Goal: Transaction & Acquisition: Purchase product/service

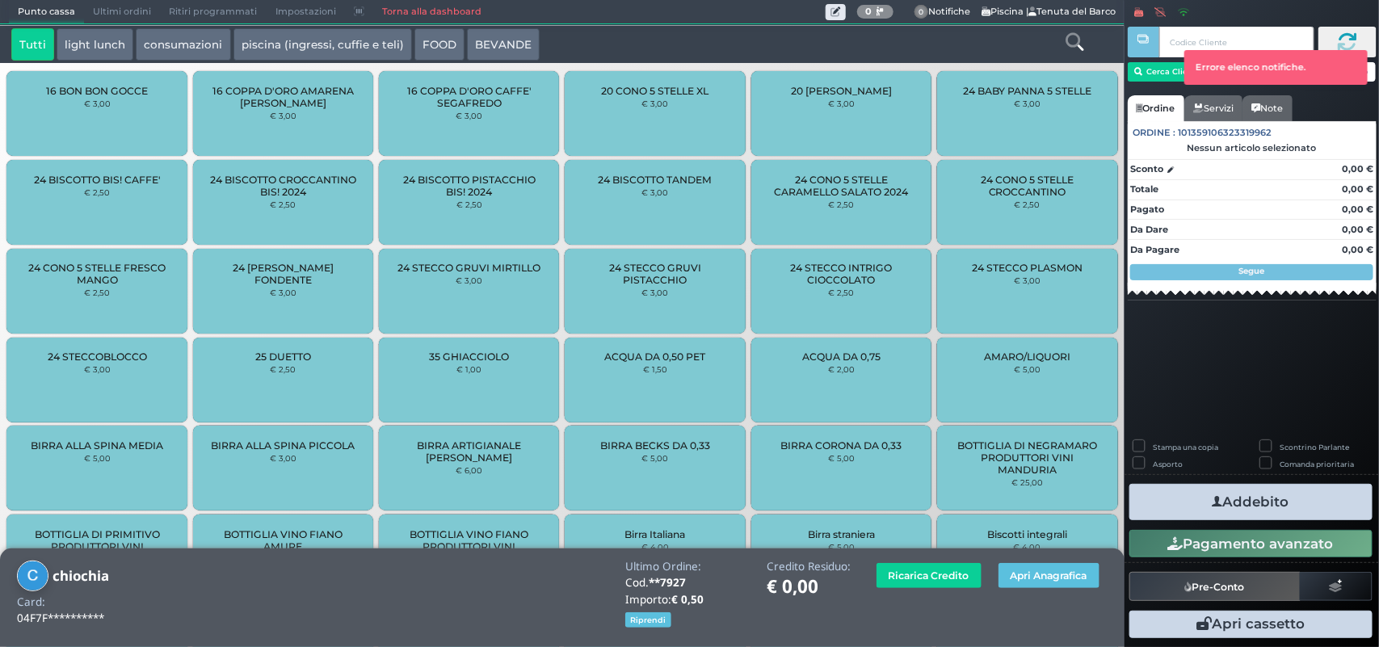
click at [432, 10] on link "Torna alla dashboard" at bounding box center [431, 12] width 117 height 23
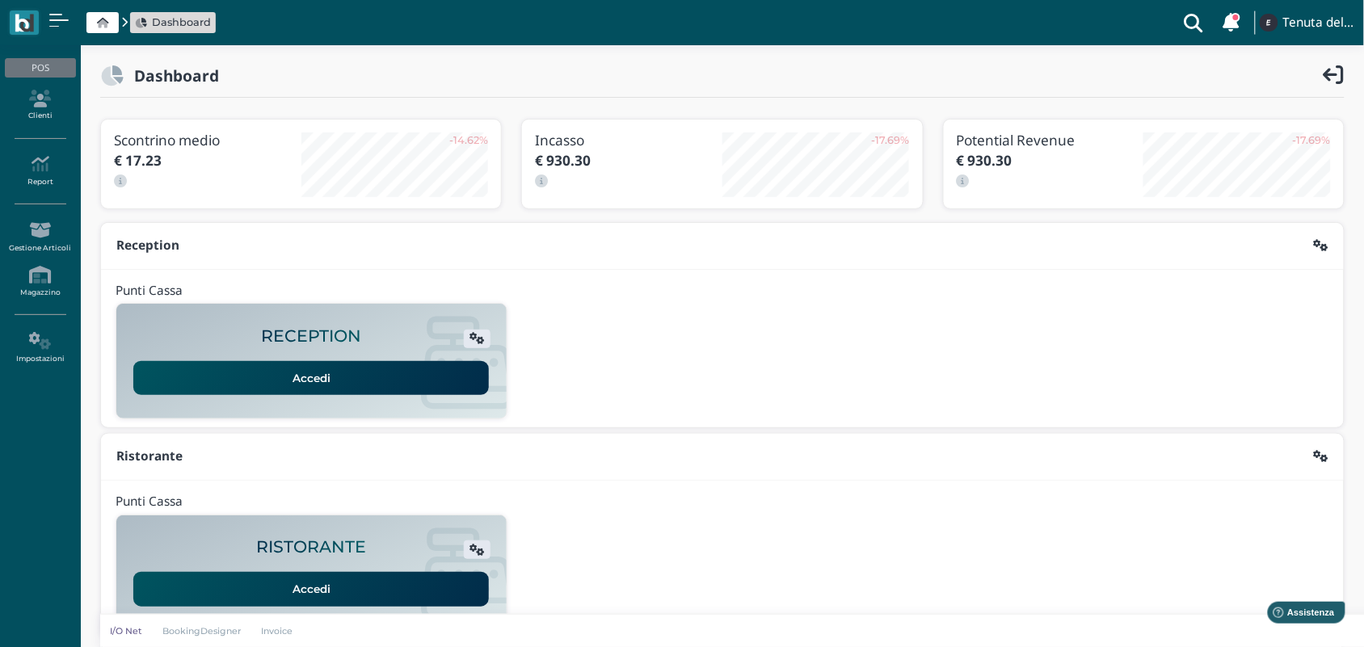
scroll to position [249, 0]
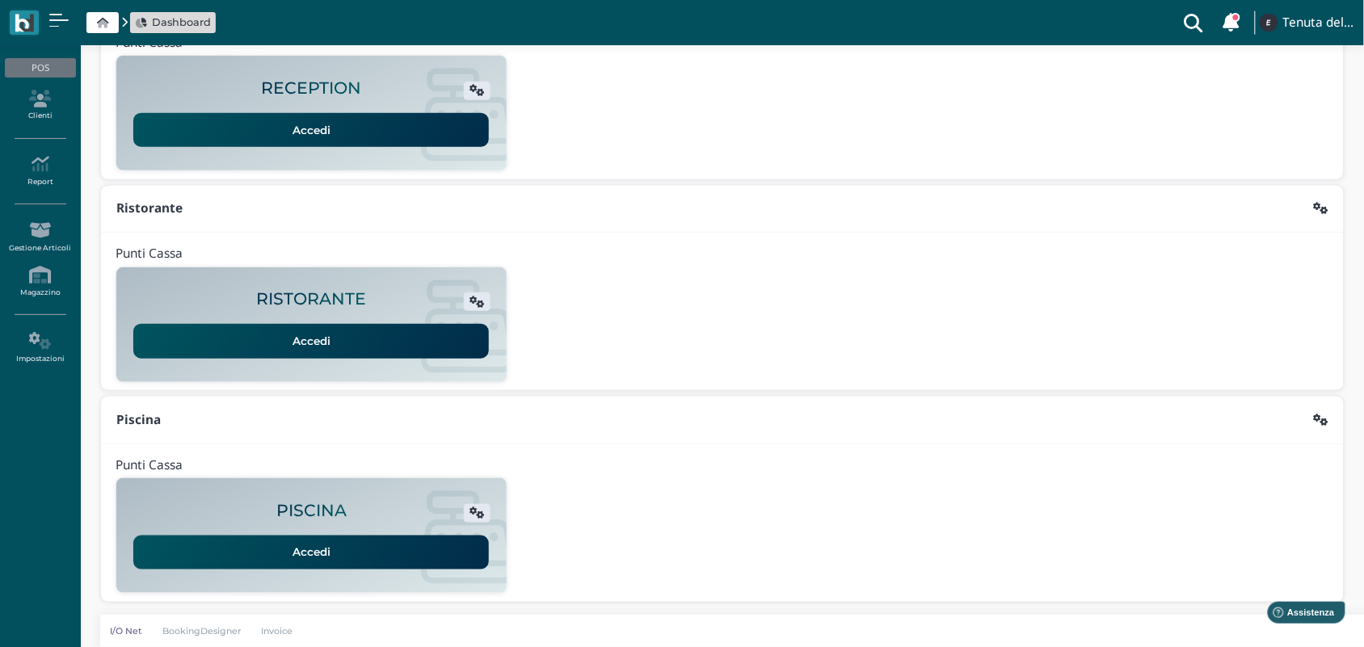
click at [397, 551] on link "Accedi" at bounding box center [310, 553] width 355 height 34
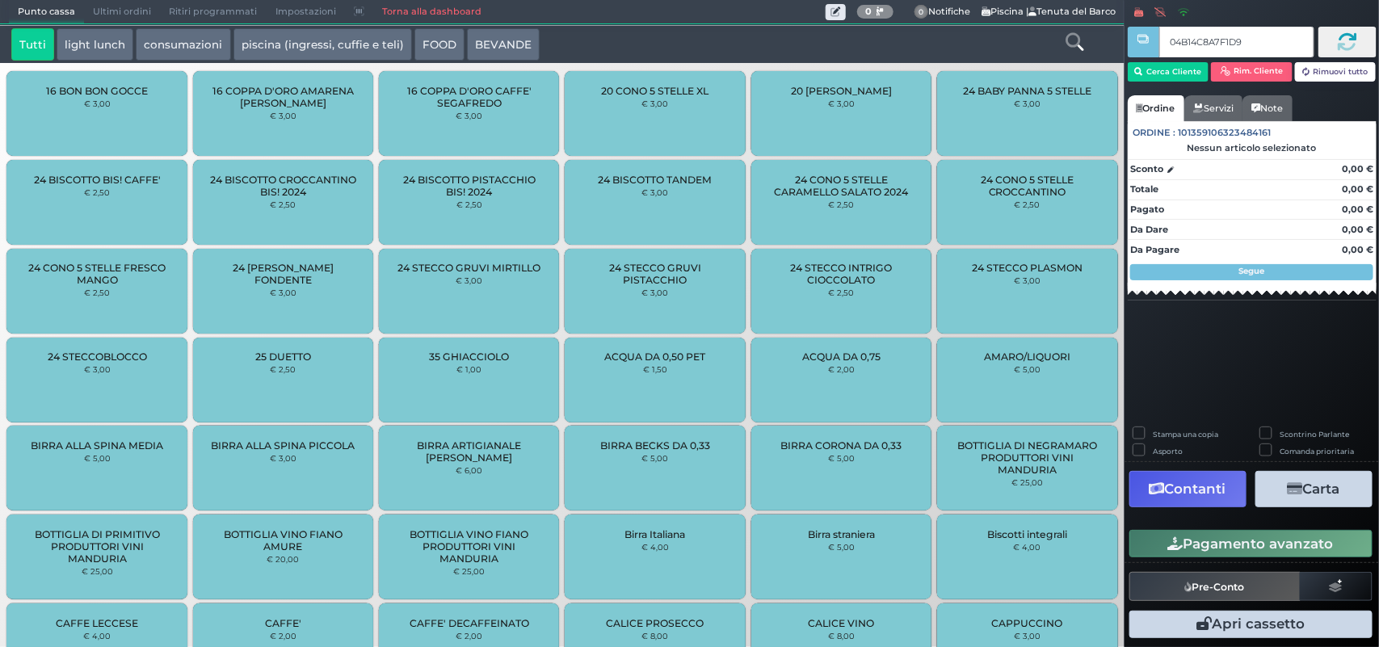
type input "04B14C8A7F1D94"
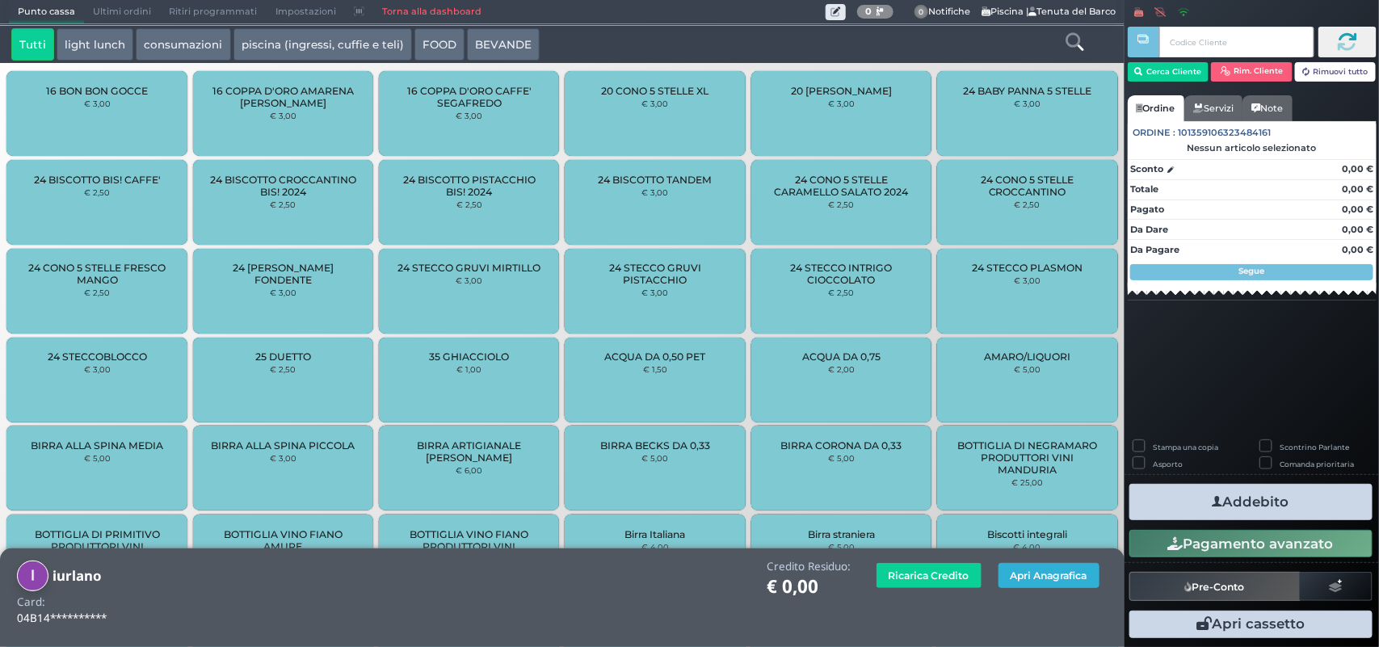
click at [1047, 574] on button "Apri Anagrafica" at bounding box center [1048, 575] width 101 height 25
click at [1068, 571] on button "Apri Anagrafica" at bounding box center [1048, 575] width 101 height 25
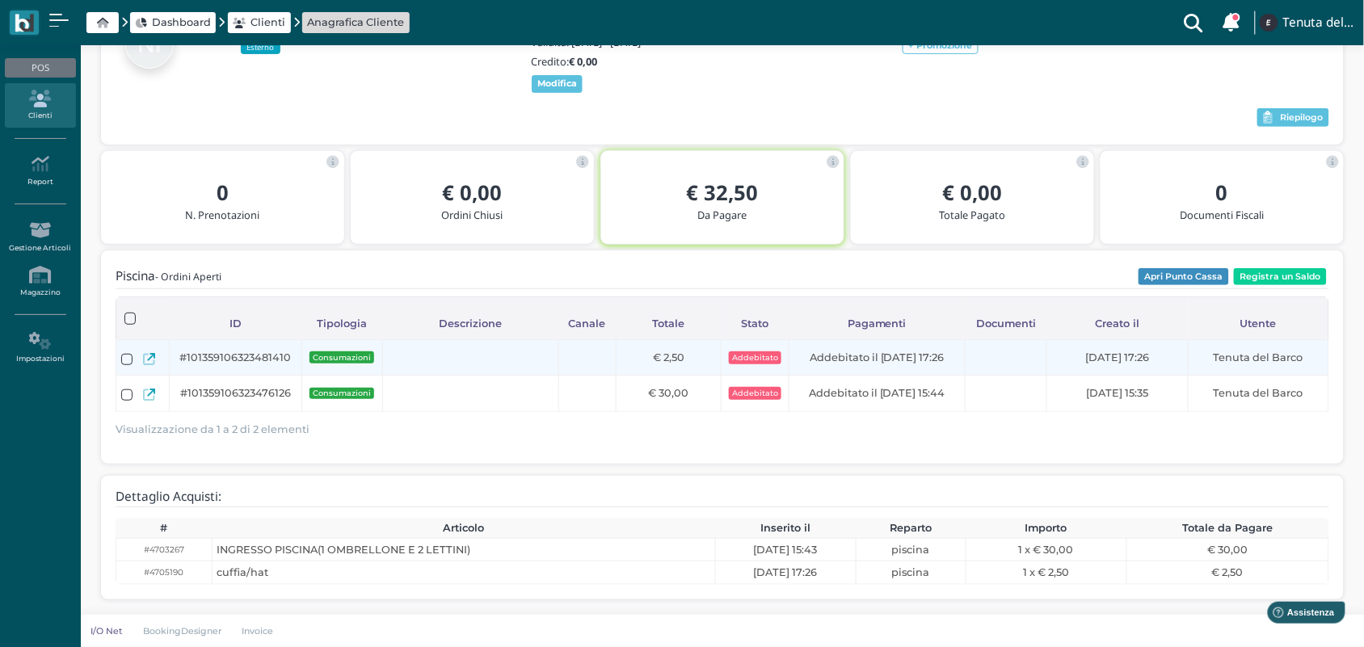
scroll to position [141, 0]
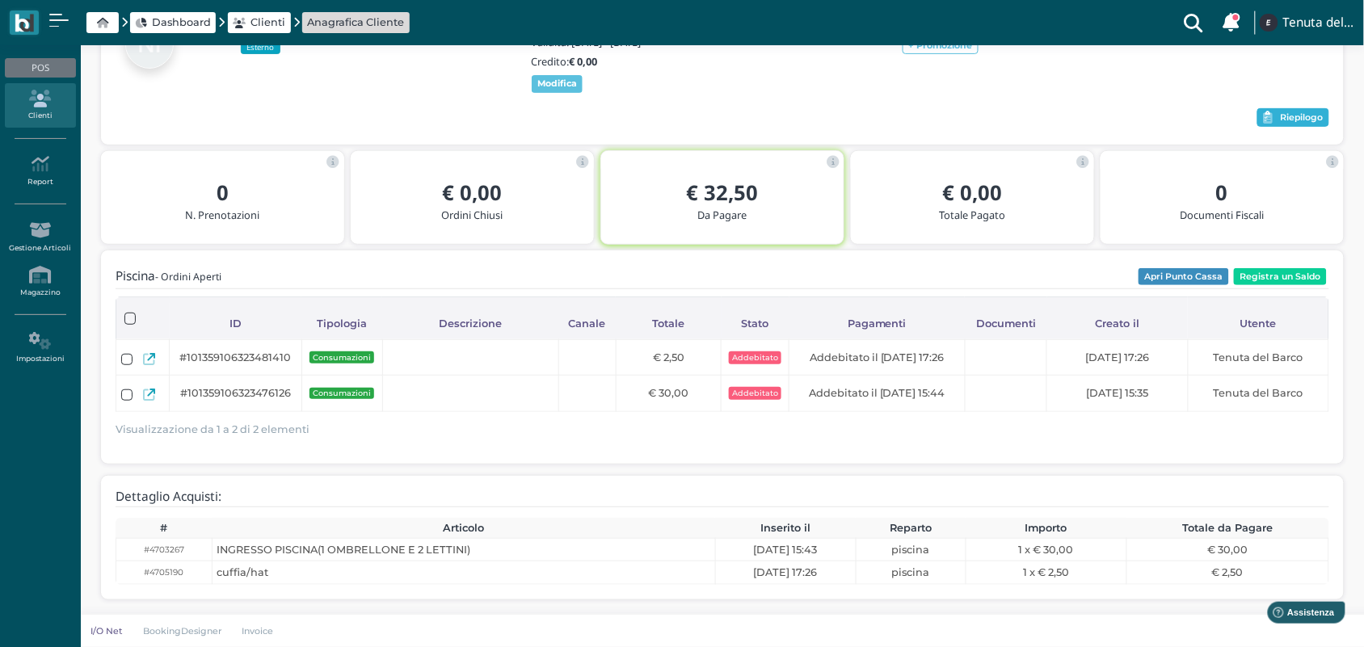
click at [1297, 114] on span "Riepilogo" at bounding box center [1301, 117] width 43 height 11
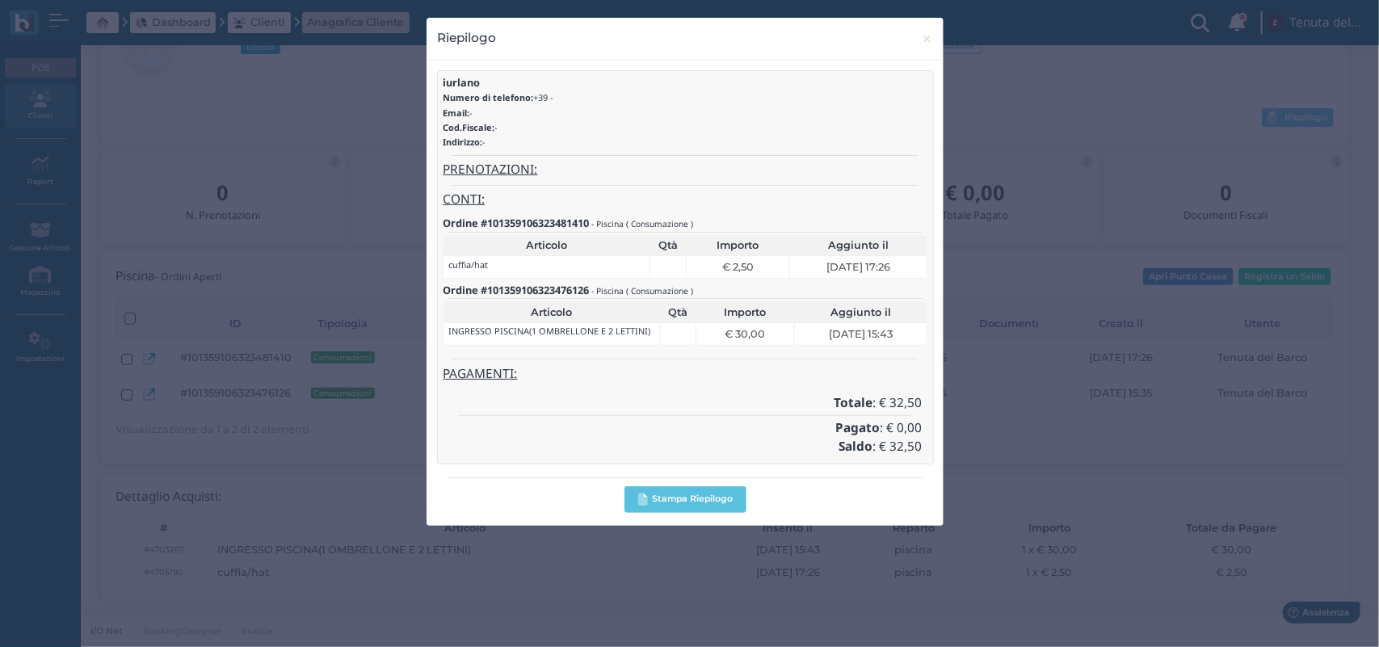
click at [660, 398] on h4 "Totale : € 32,50" at bounding box center [685, 404] width 474 height 14
click at [856, 151] on div "iurlano Numero di telefono: +39 - Email: - Cod.Fiscale: - Indirizzo: -" at bounding box center [685, 115] width 485 height 76
click at [867, 45] on div "Riepilogo × close" at bounding box center [685, 39] width 517 height 42
click at [906, 41] on div "Riepilogo × close" at bounding box center [685, 39] width 517 height 42
click at [679, 44] on div "Riepilogo × close" at bounding box center [685, 39] width 517 height 42
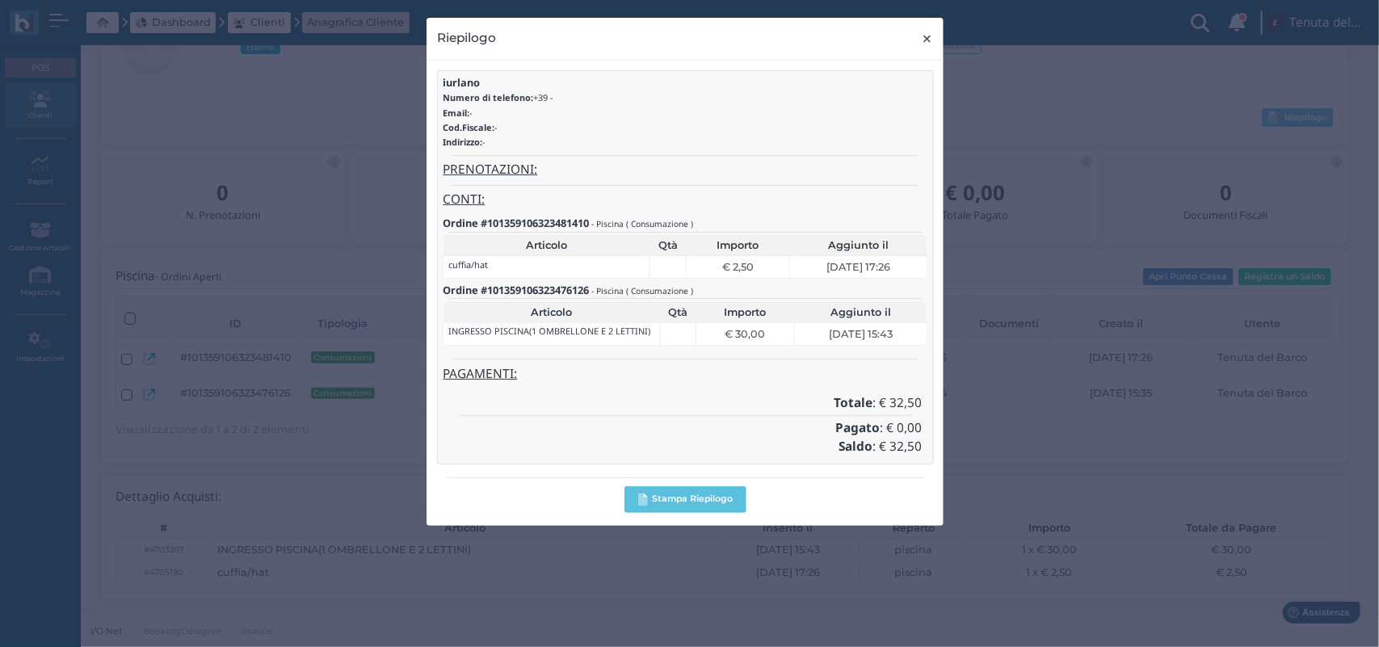
click at [931, 40] on span "×" at bounding box center [928, 38] width 12 height 21
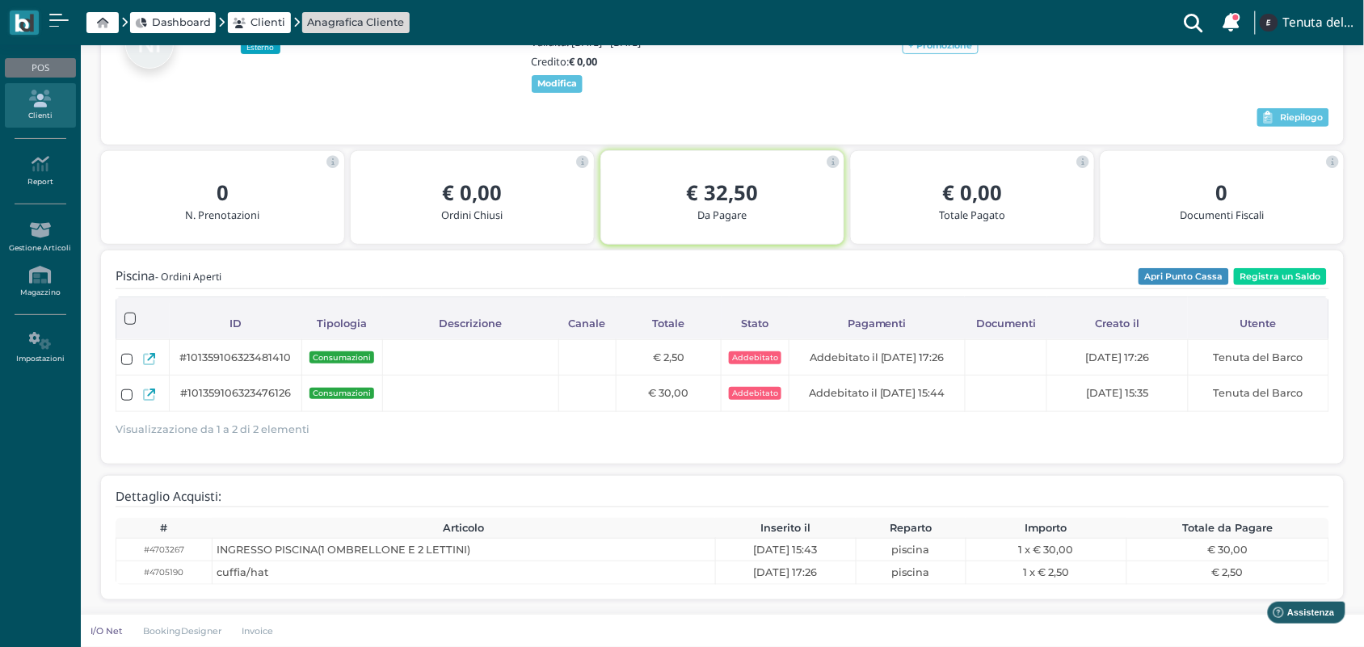
click at [793, 78] on div "iurlano Esterno Codice card: 04B14C8A7F1D94 Validità: 21 Ago 2025 - 22 Ago 2025…" at bounding box center [722, 57] width 1213 height 78
click at [1262, 272] on button "Registra un Saldo" at bounding box center [1280, 277] width 93 height 18
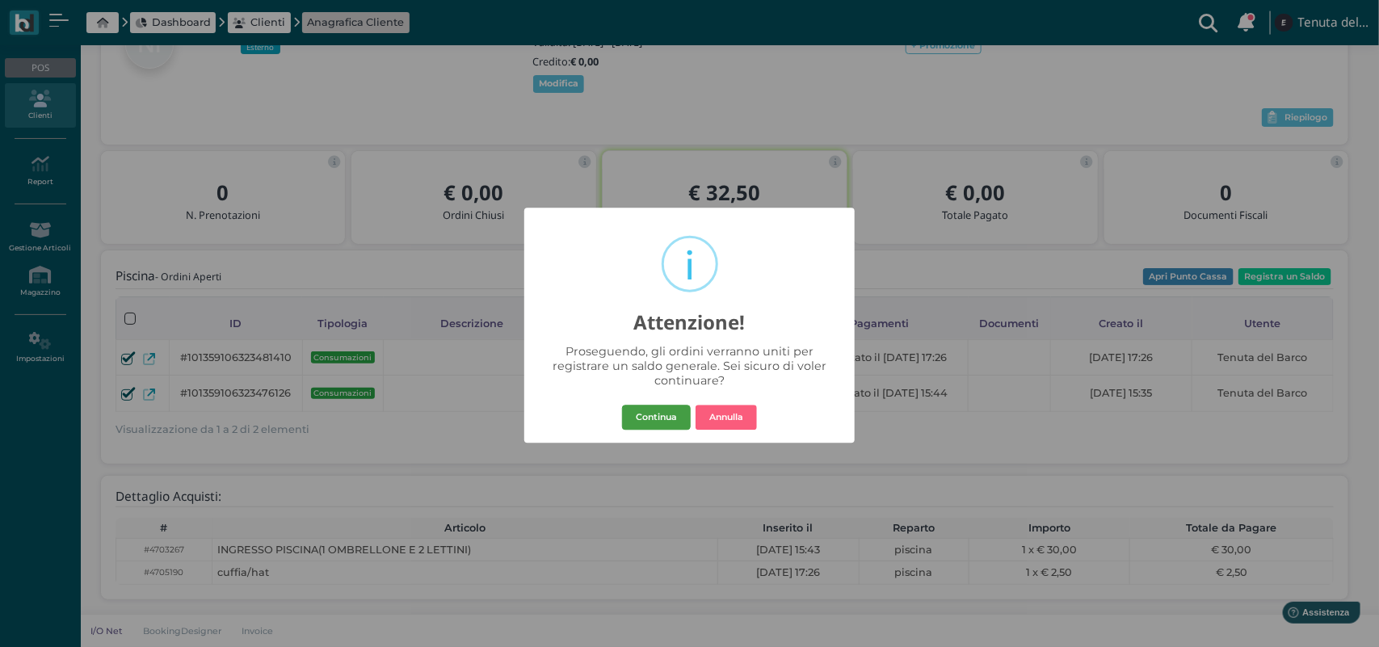
click at [655, 425] on button "Continua" at bounding box center [656, 418] width 69 height 26
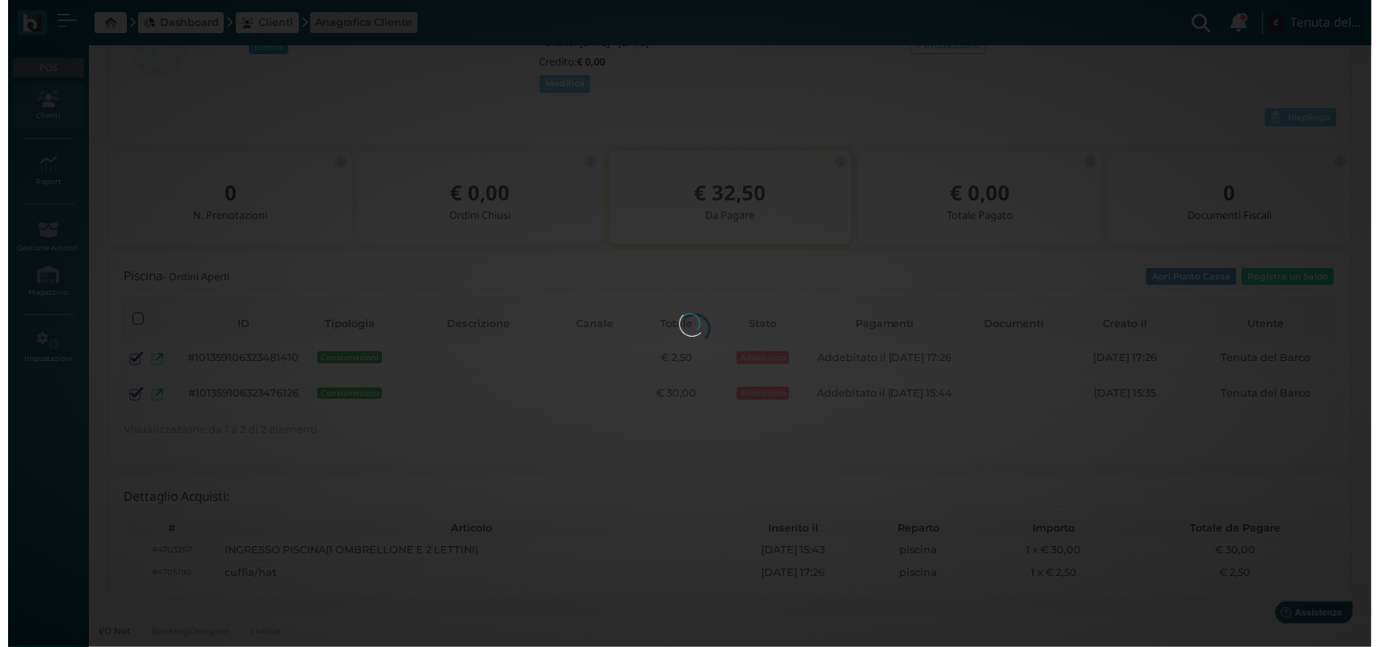
scroll to position [0, 0]
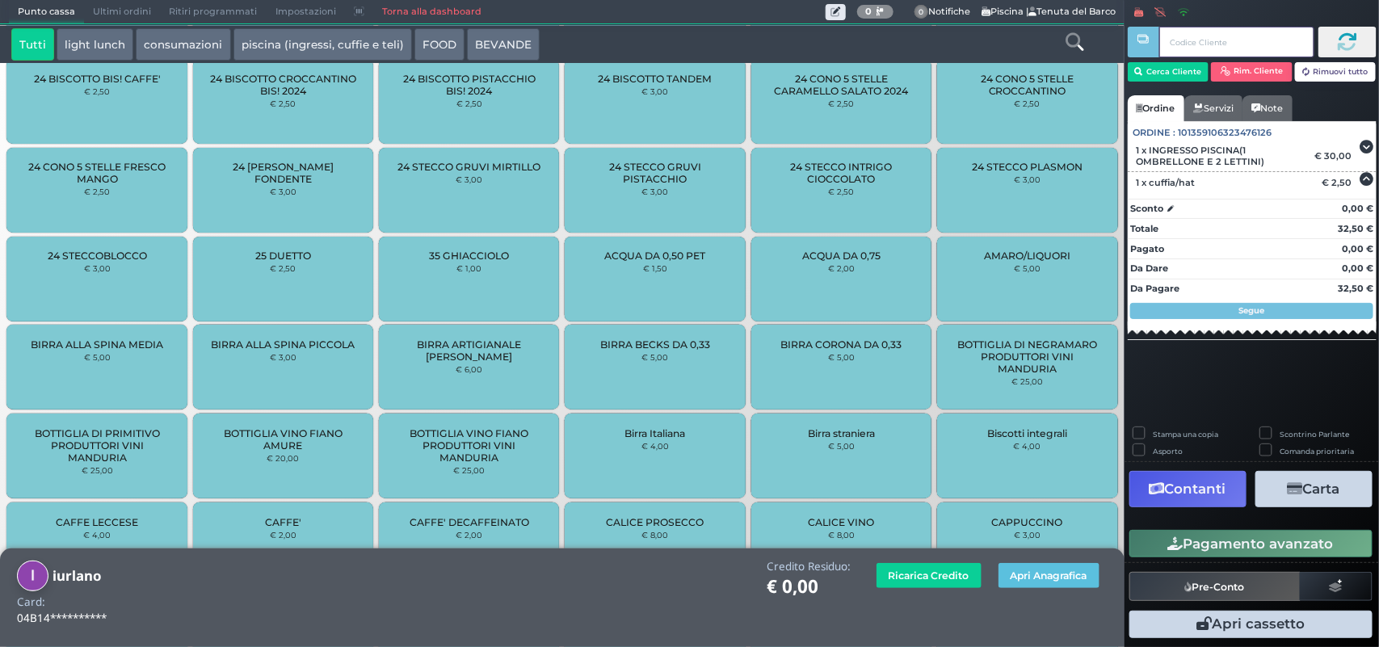
scroll to position [288, 0]
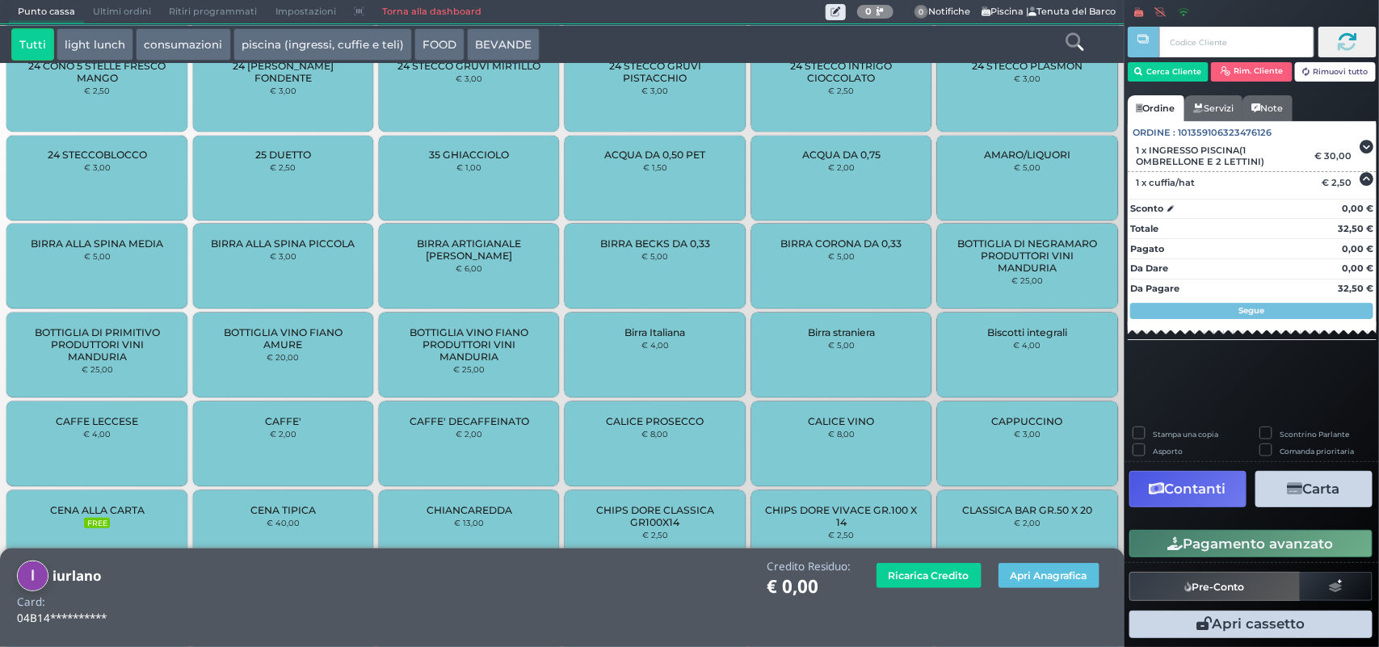
click at [1314, 485] on button "Carta" at bounding box center [1313, 489] width 117 height 36
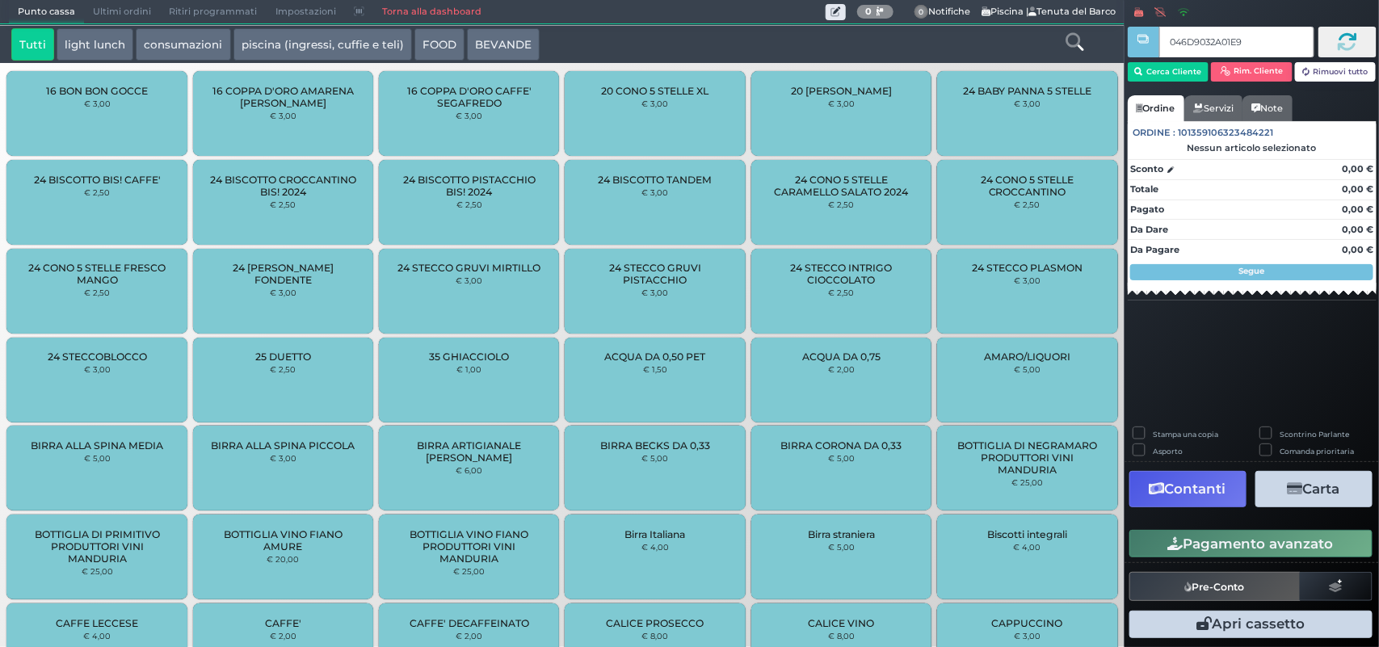
type input "046D9032A01E90"
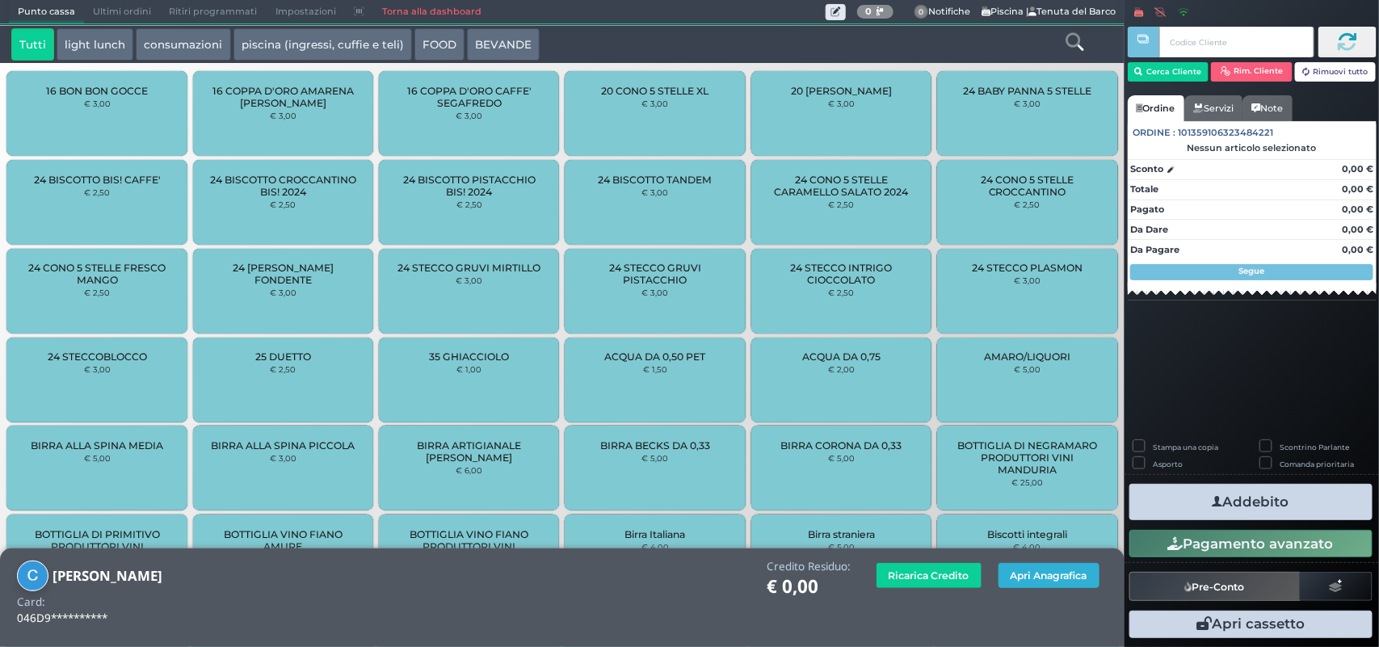
click at [1028, 568] on button "Apri Anagrafica" at bounding box center [1048, 575] width 101 height 25
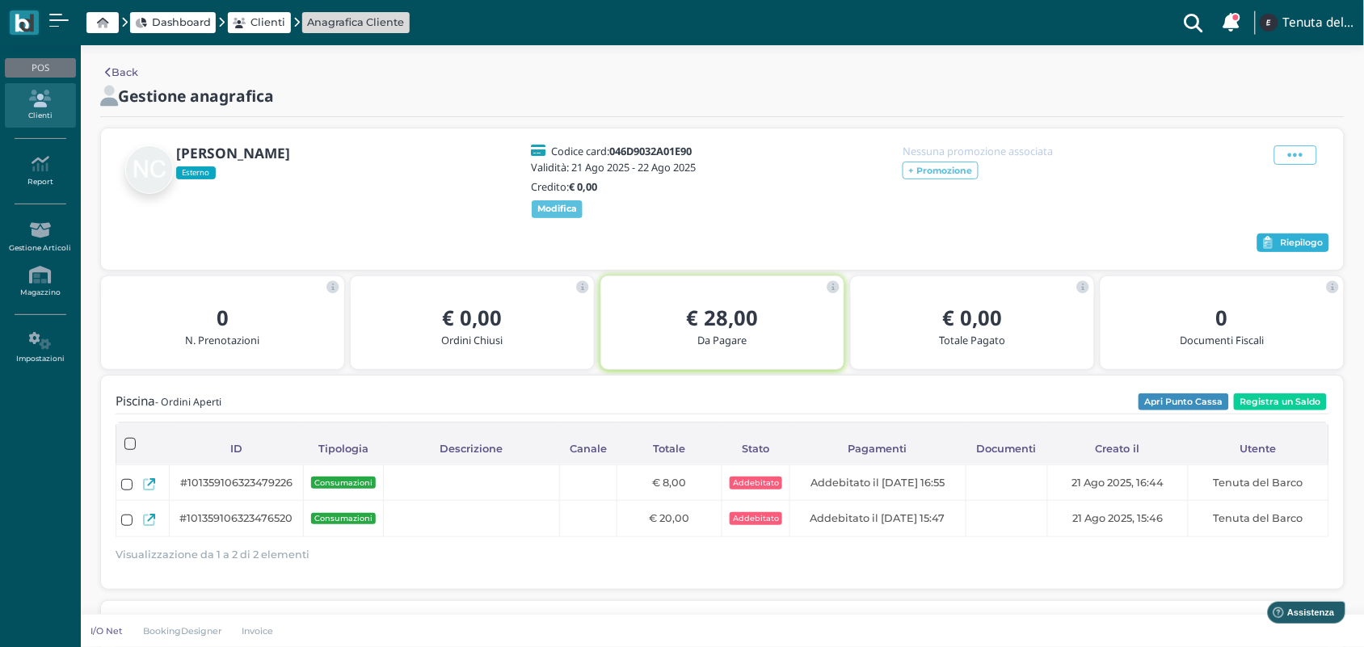
click at [1288, 249] on span "Riepilogo" at bounding box center [1301, 242] width 43 height 11
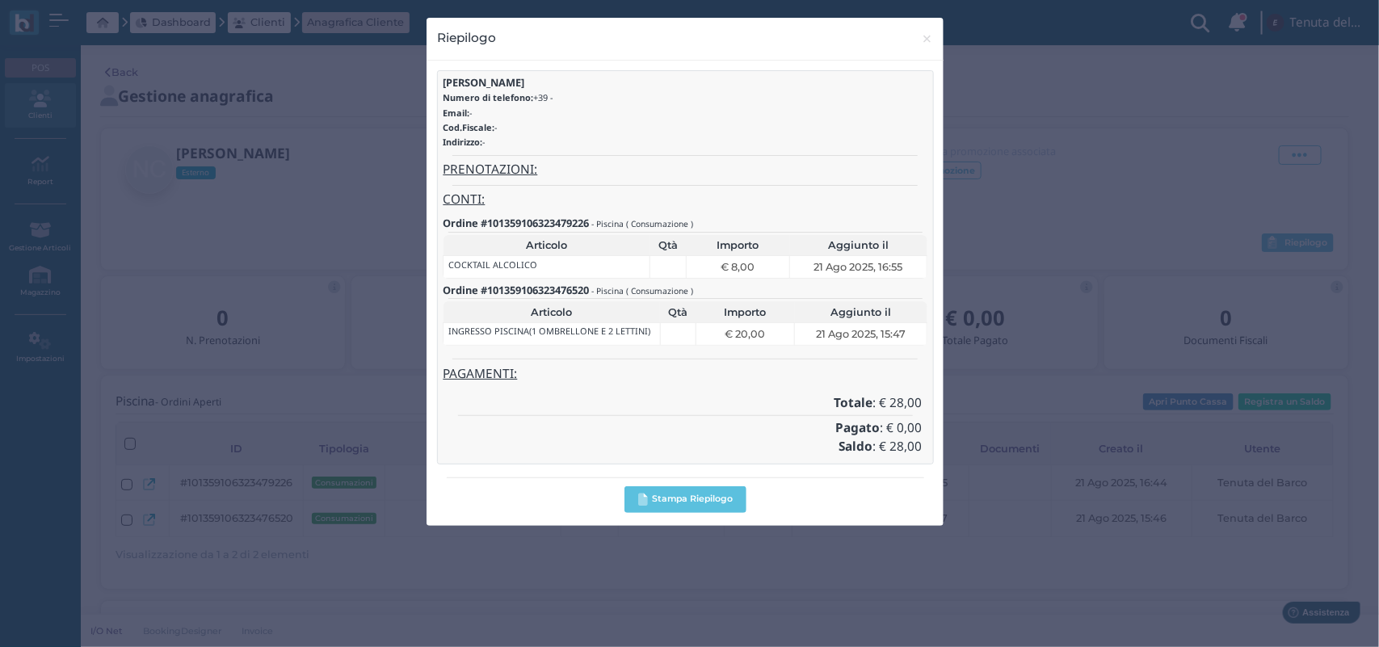
click at [705, 175] on h4 "PRENOTAZIONI:" at bounding box center [685, 170] width 485 height 14
click at [728, 153] on div at bounding box center [685, 156] width 485 height 6
click at [608, 381] on h4 "PAGAMENTI:" at bounding box center [685, 375] width 485 height 14
click at [608, 376] on h4 "PAGAMENTI:" at bounding box center [685, 375] width 485 height 14
click at [729, 222] on h5 "Ordine #101359106323479226 - Piscina ( Consumazione )" at bounding box center [685, 222] width 485 height 11
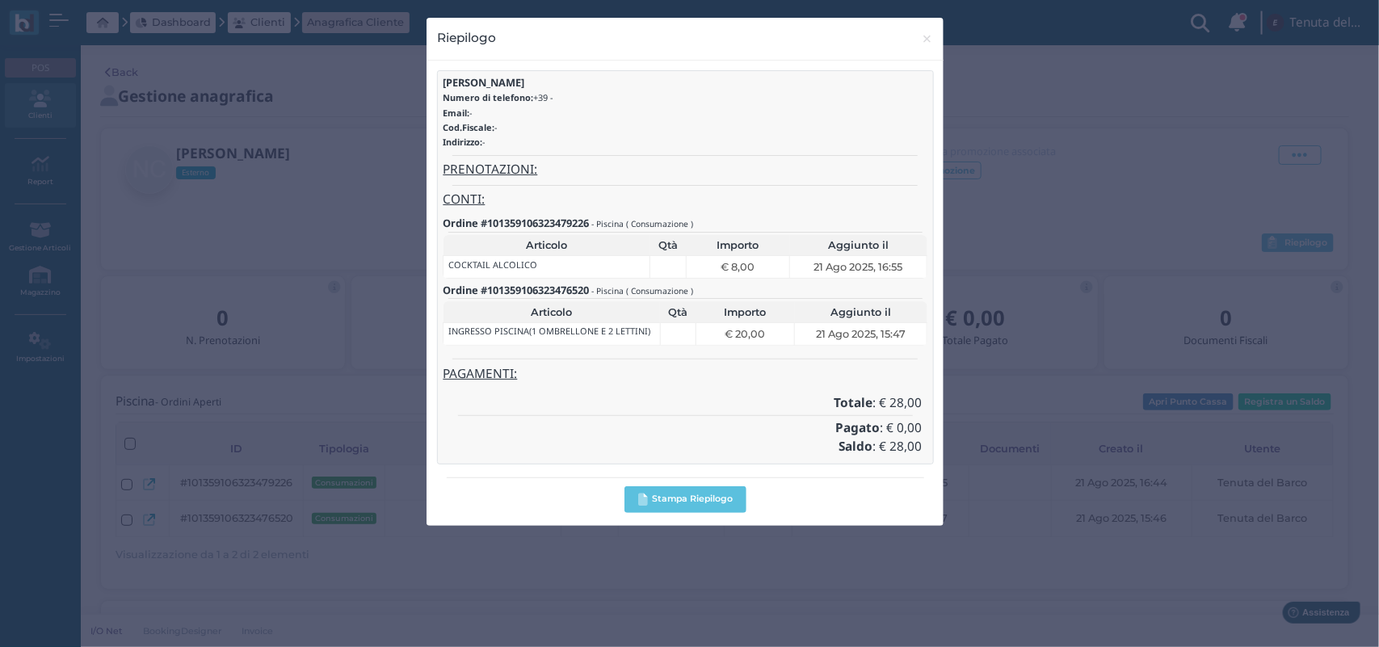
click at [643, 386] on div "PAGAMENTI:" at bounding box center [685, 377] width 485 height 19
click at [665, 405] on h4 "Totale : € 28,00" at bounding box center [685, 404] width 474 height 14
click at [927, 40] on span "×" at bounding box center [928, 38] width 12 height 21
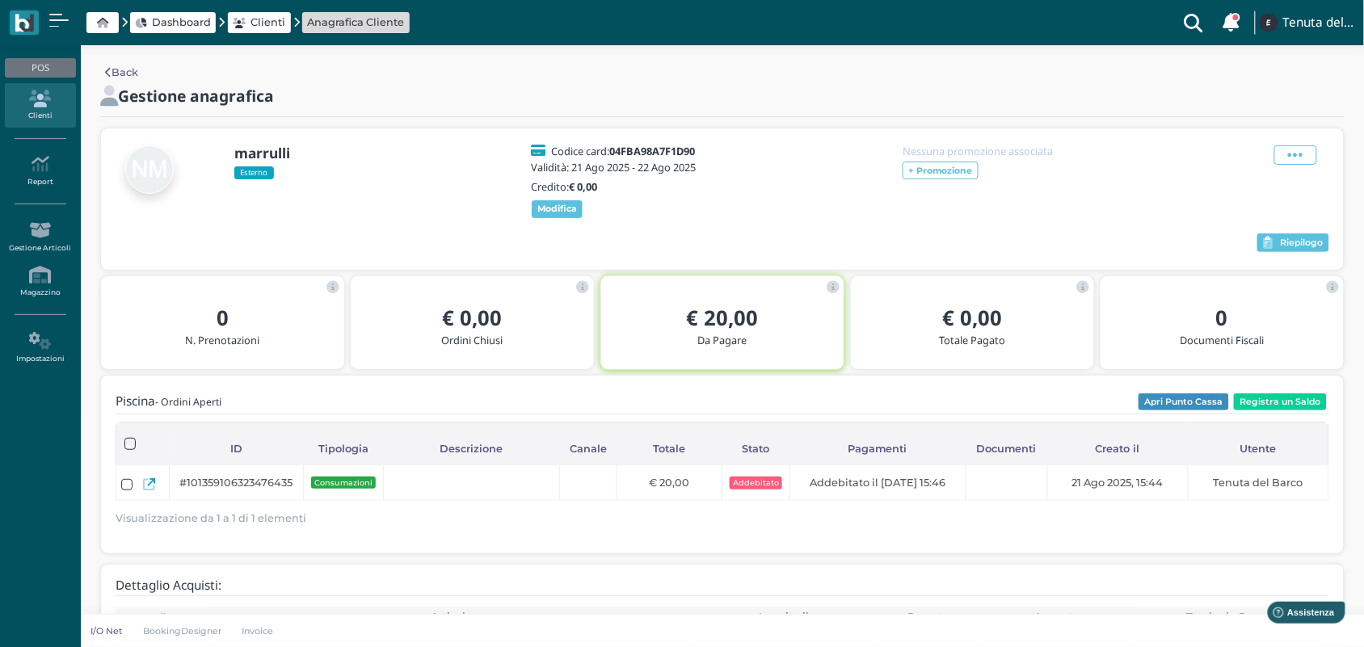
click at [1074, 218] on div "Nessuna promozione associata + Promozione" at bounding box center [987, 181] width 194 height 73
click at [1293, 411] on button "Registra un Saldo" at bounding box center [1280, 402] width 93 height 18
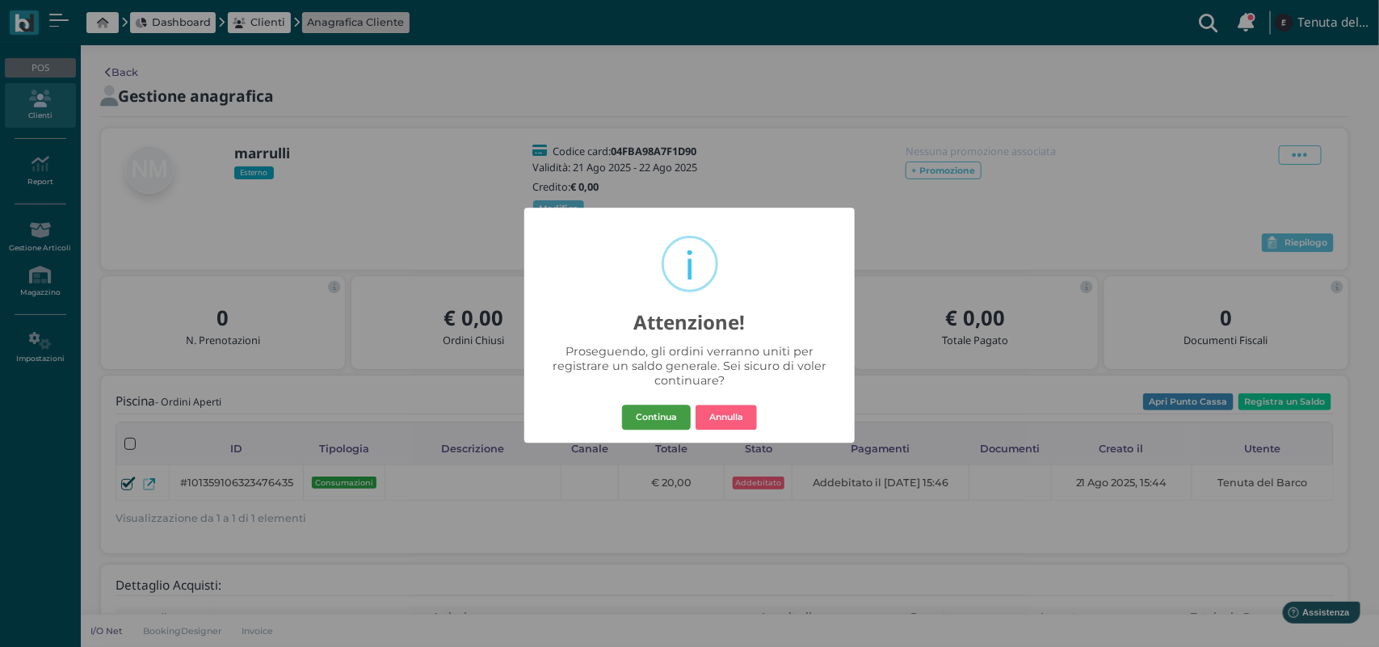
click at [656, 416] on button "Continua" at bounding box center [656, 418] width 69 height 26
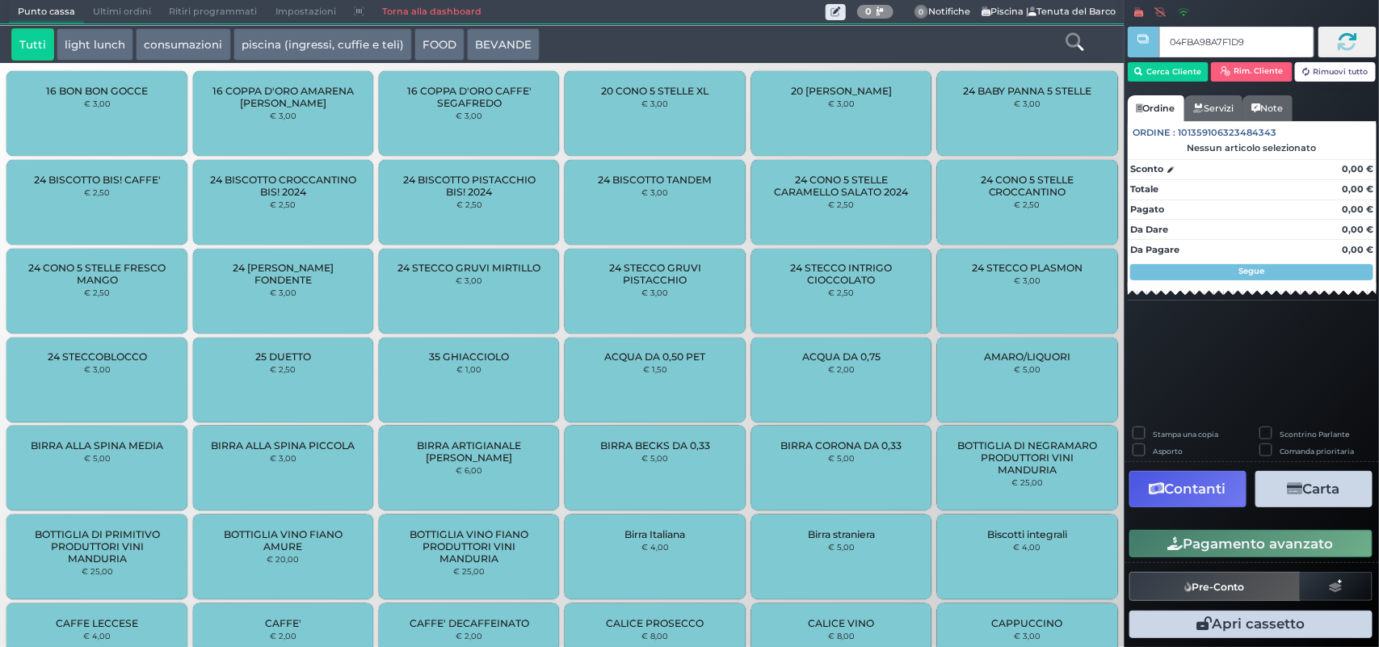
type input "04FBA98A7F1D90"
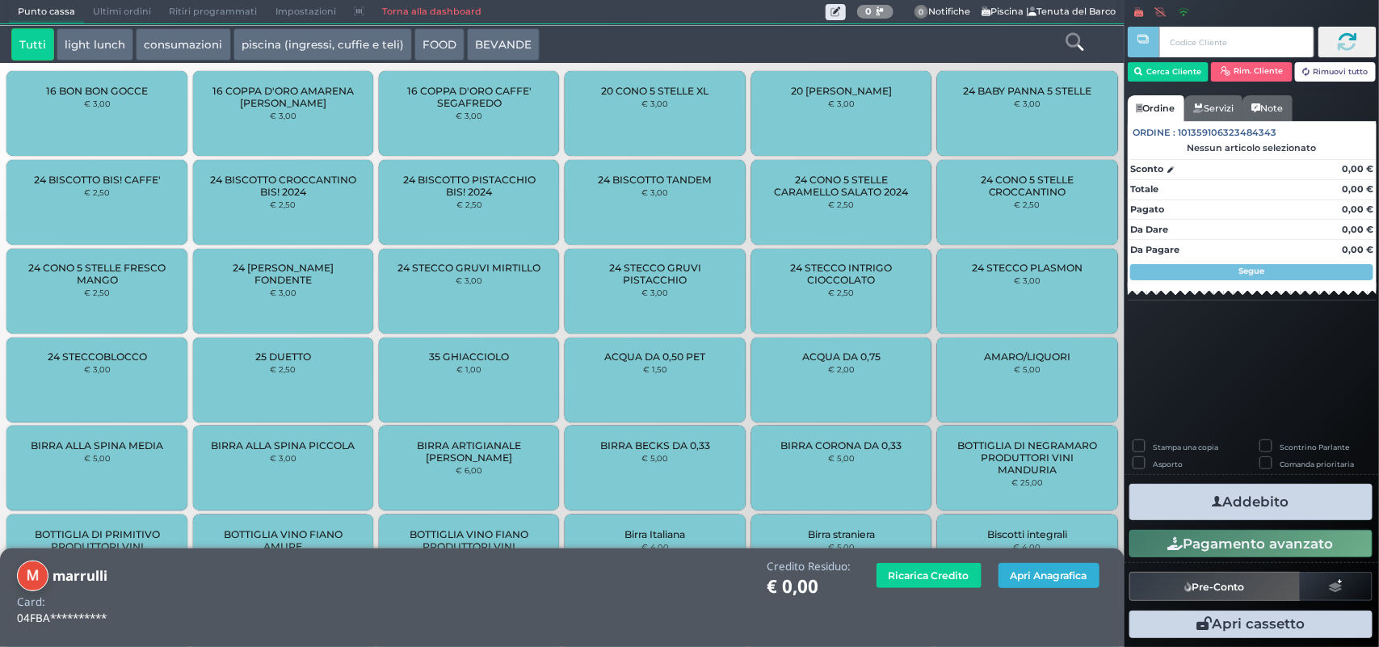
click at [1043, 576] on button "Apri Anagrafica" at bounding box center [1048, 575] width 101 height 25
click at [1049, 570] on button "Apri Anagrafica" at bounding box center [1048, 575] width 101 height 25
click at [1249, 78] on button "Rim. Cliente" at bounding box center [1252, 71] width 82 height 19
click at [1031, 578] on button "Apri Anagrafica" at bounding box center [1048, 575] width 101 height 25
click at [1263, 75] on button "Rim. Cliente" at bounding box center [1252, 71] width 82 height 19
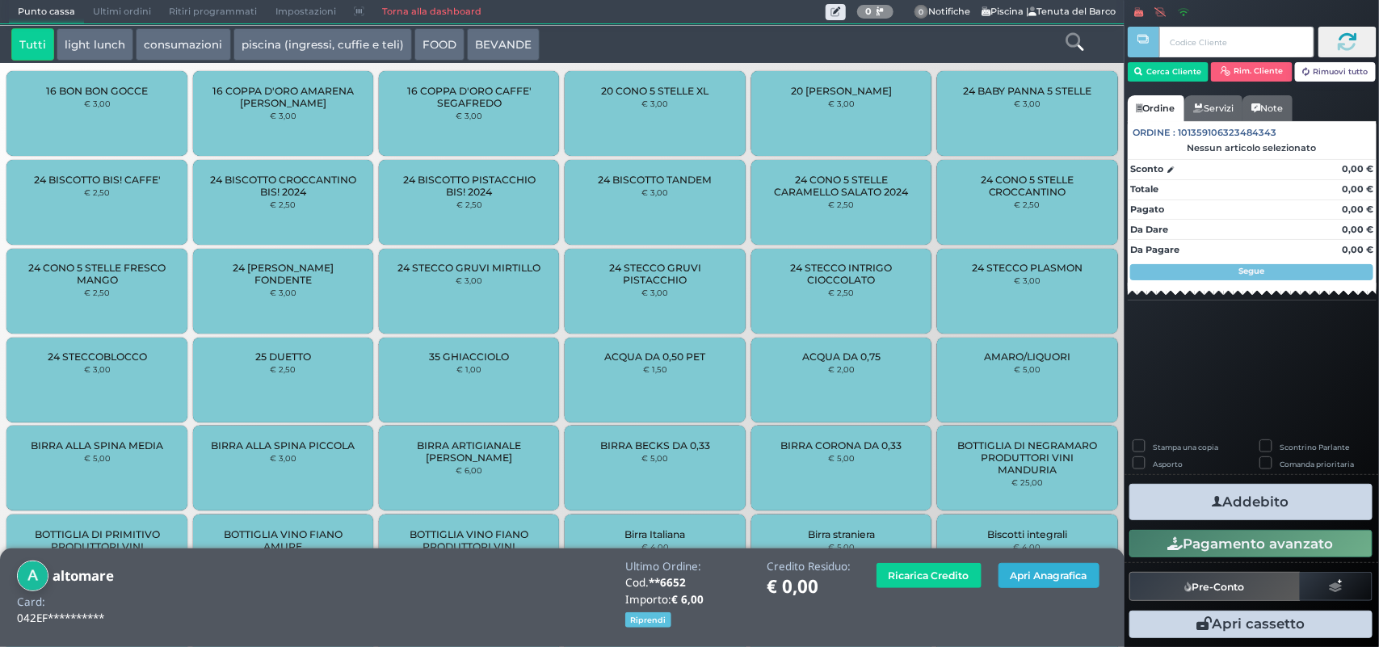
click at [1068, 571] on button "Apri Anagrafica" at bounding box center [1048, 575] width 101 height 25
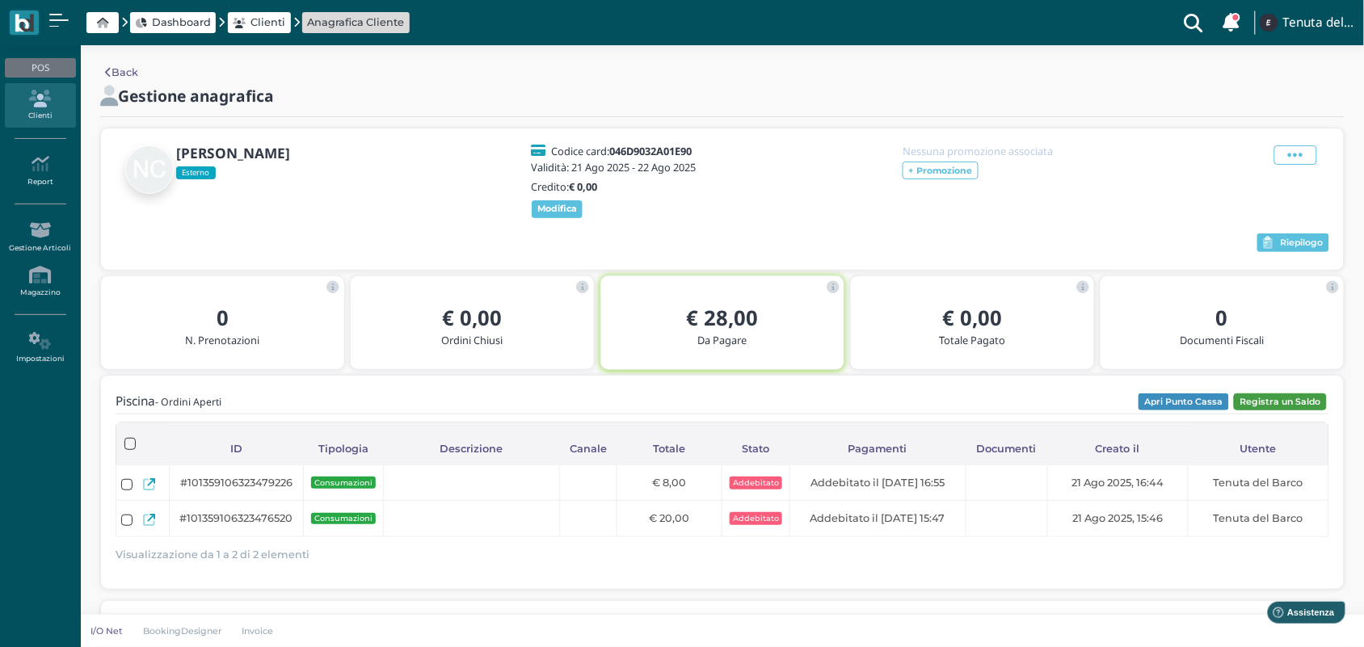
click at [1265, 411] on button "Registra un Saldo" at bounding box center [1280, 402] width 93 height 18
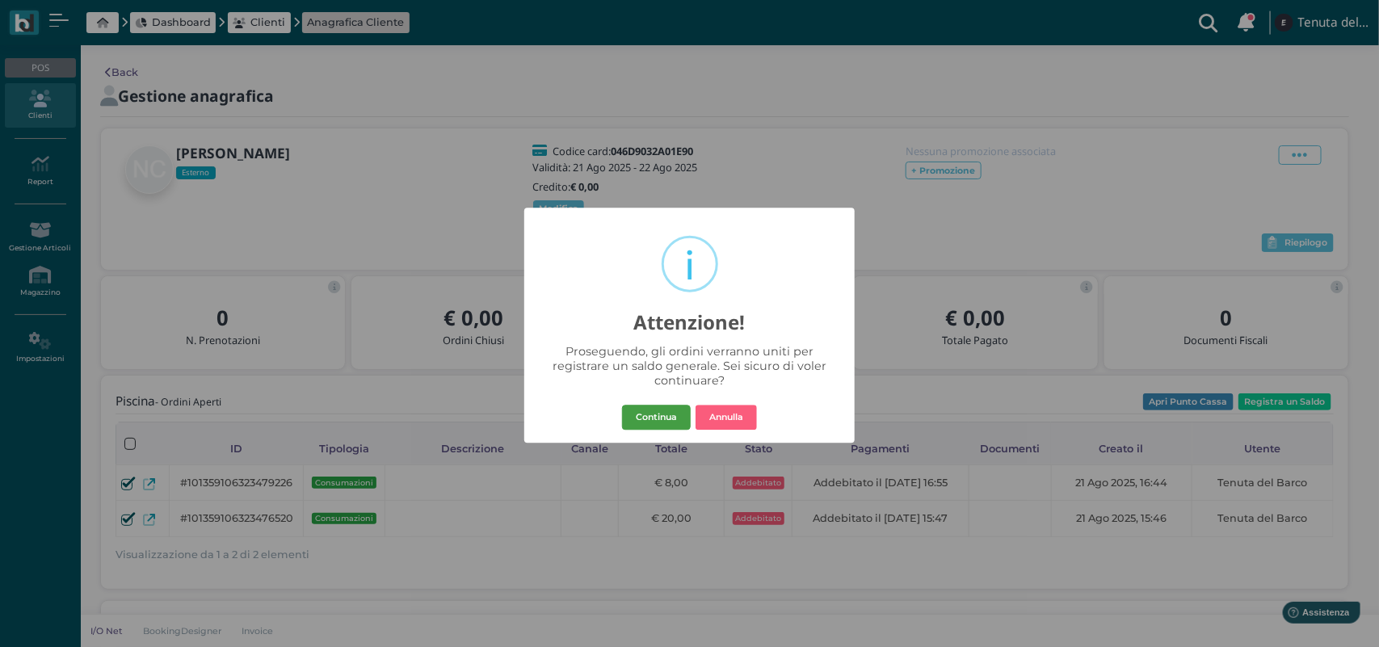
click at [655, 410] on button "Continua" at bounding box center [656, 418] width 69 height 26
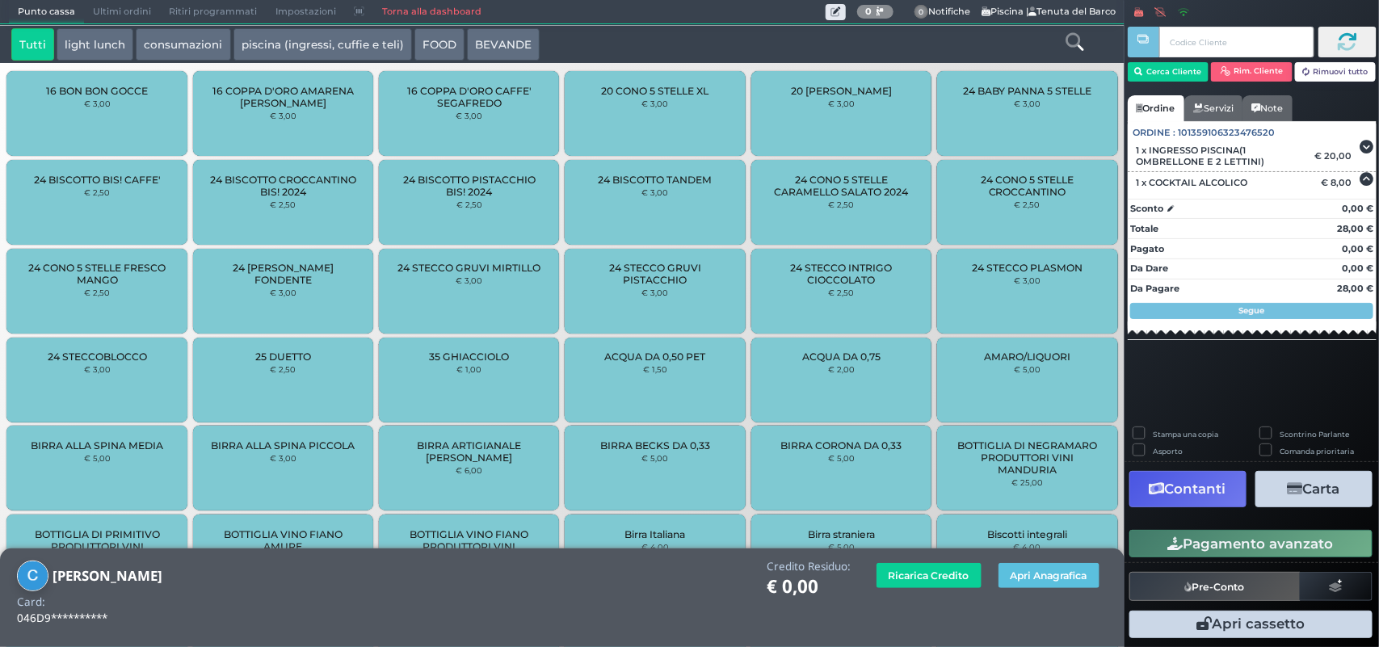
click at [1309, 495] on button "Carta" at bounding box center [1313, 489] width 117 height 36
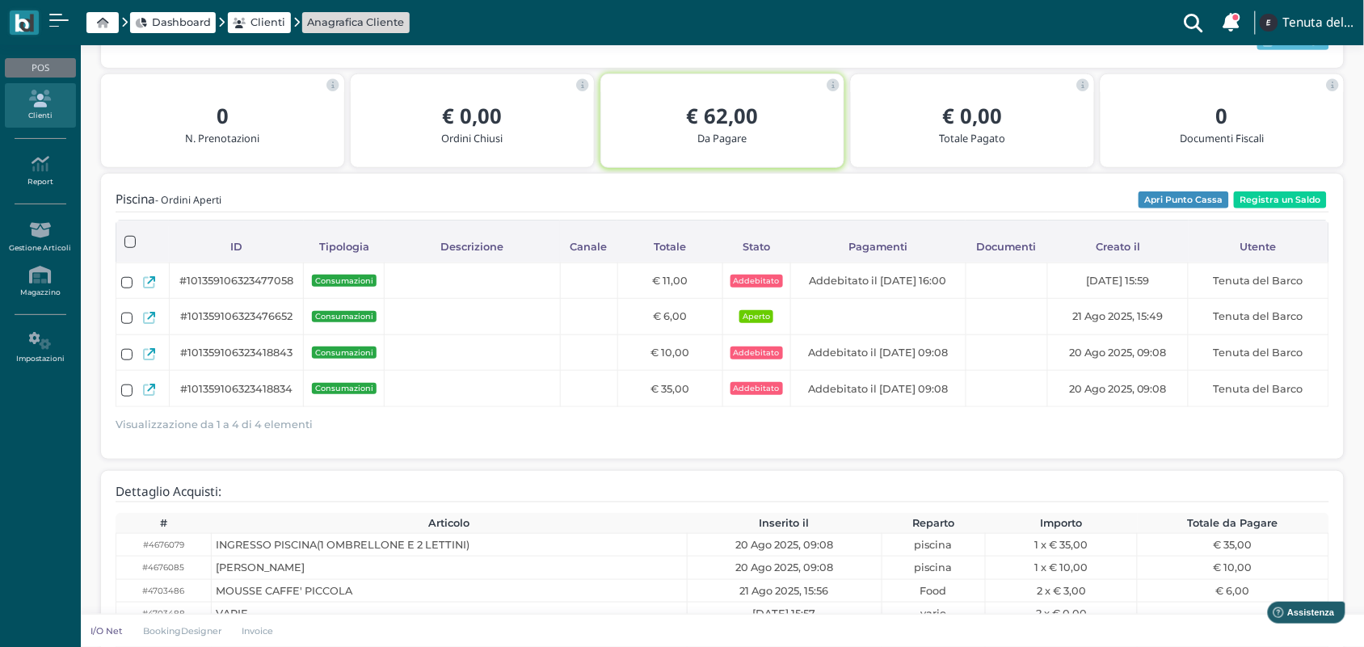
scroll to position [101, 0]
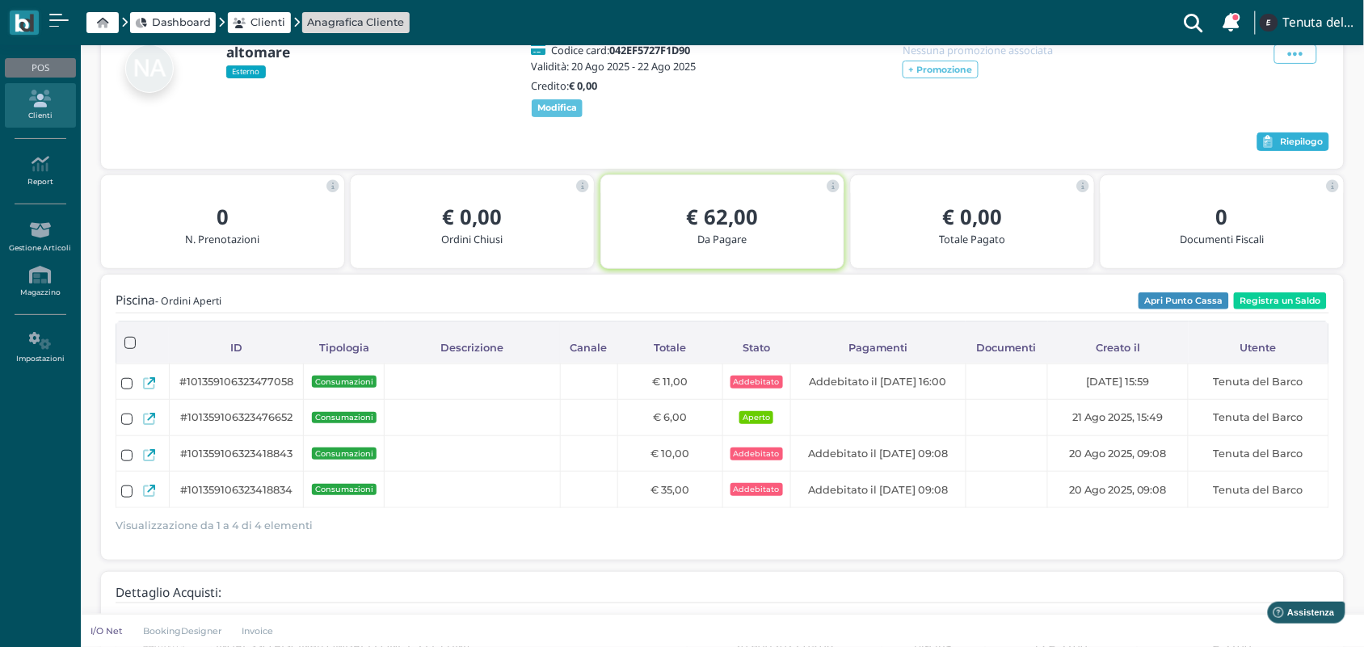
click at [1318, 152] on button "Riepilogo" at bounding box center [1293, 141] width 72 height 19
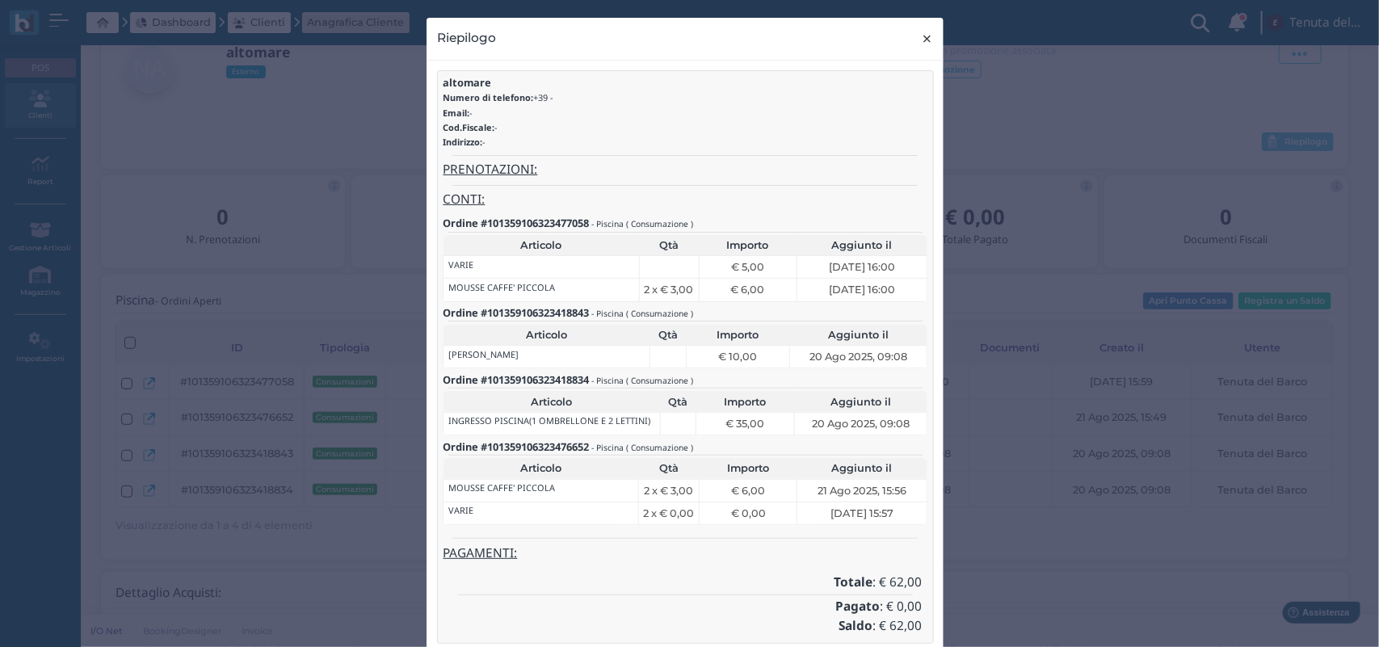
click at [922, 38] on span "×" at bounding box center [928, 38] width 12 height 21
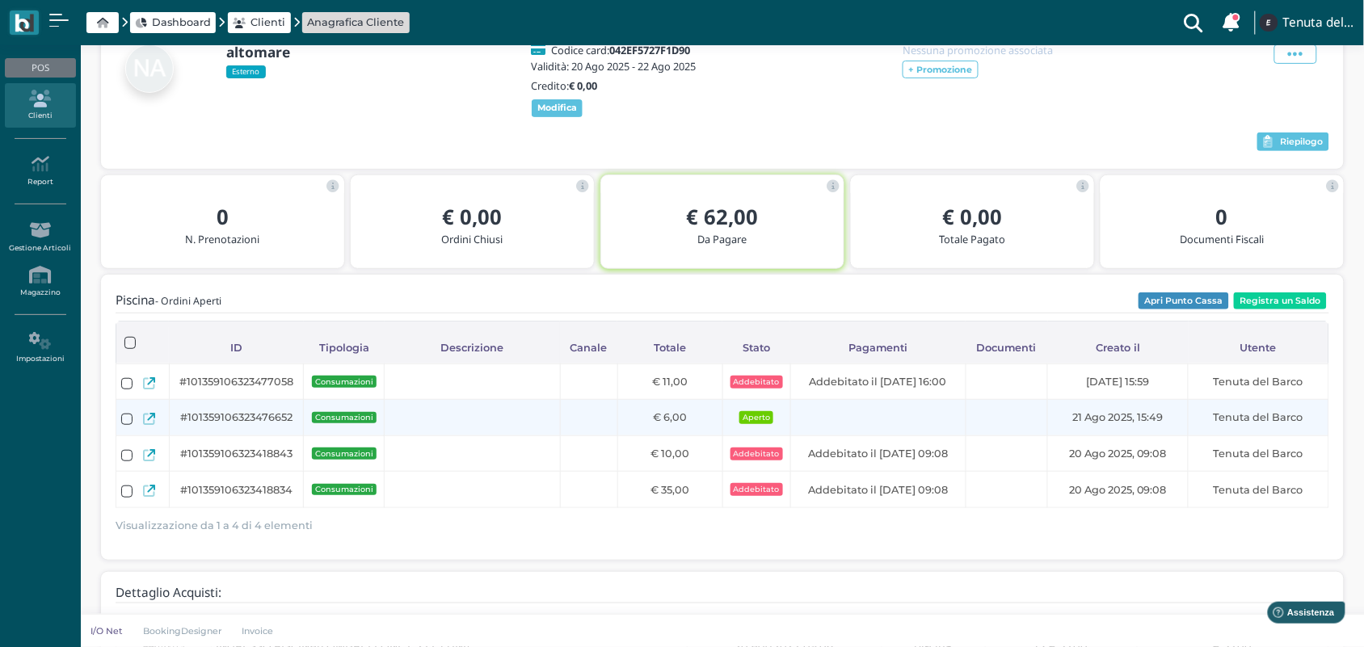
click at [150, 425] on icon at bounding box center [149, 419] width 12 height 12
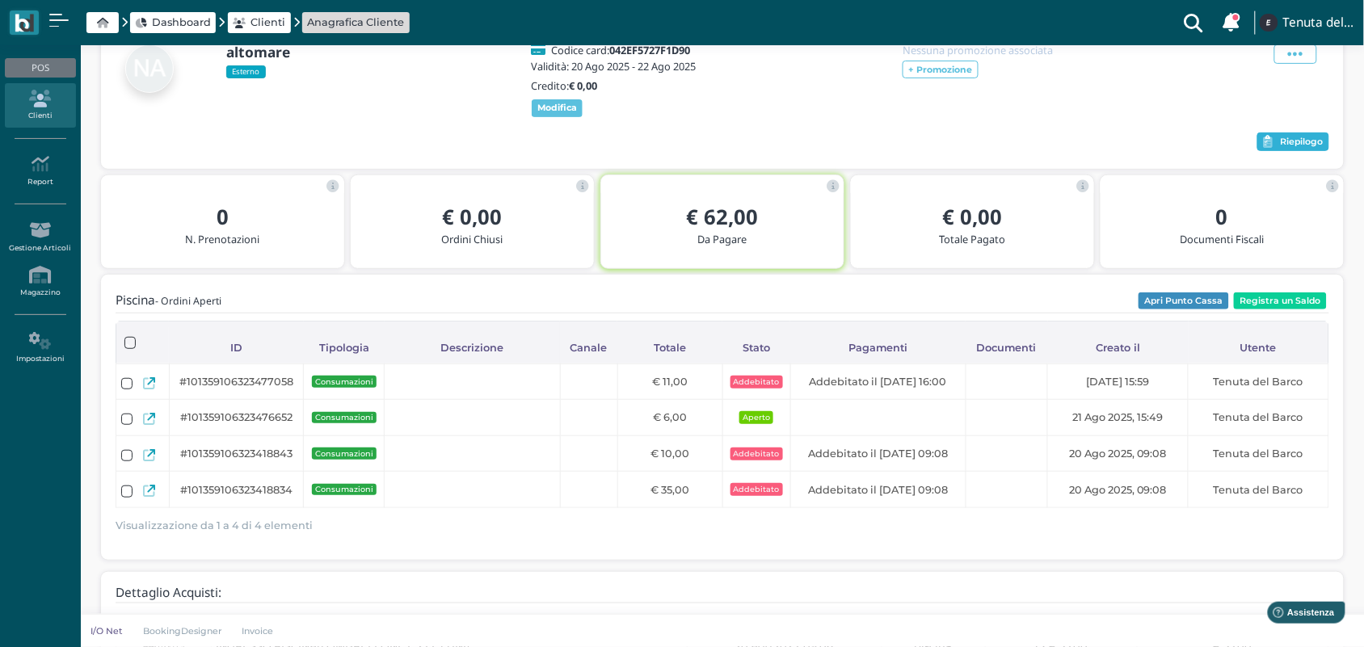
click at [1297, 152] on button "Riepilogo" at bounding box center [1293, 141] width 72 height 19
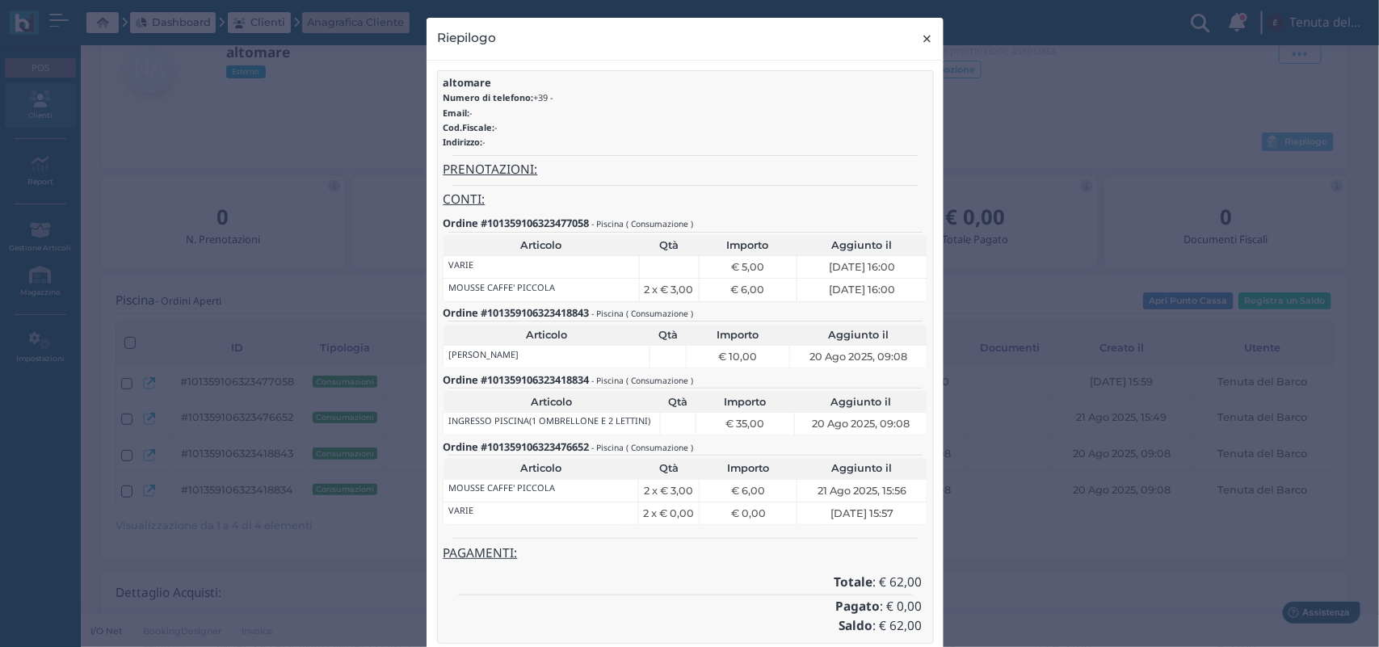
click at [922, 40] on span "×" at bounding box center [928, 38] width 12 height 21
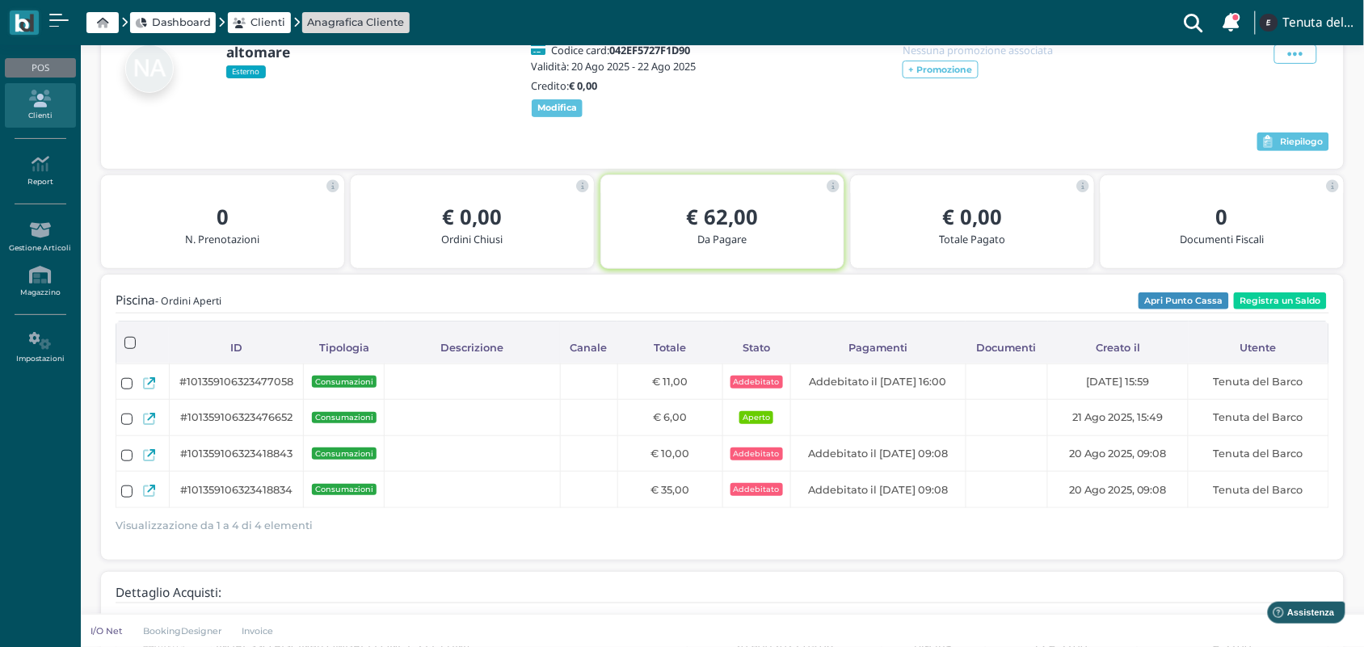
click at [785, 142] on div at bounding box center [686, 142] width 1141 height 24
click at [843, 93] on div "altomare Esterno Codice card: 042EF5727F1D90 Validità: 20 Ago 2025 - 22 Ago 202…" at bounding box center [722, 81] width 1213 height 78
click at [834, 119] on div "altomare Esterno Codice card: 042EF5727F1D90 Validità: 20 Ago 2025 - 22 Ago 202…" at bounding box center [722, 81] width 1213 height 78
click at [830, 120] on div "altomare Esterno Codice card: 042EF5727F1D90 Validità: 20 Ago 2025 - 22 Ago 202…" at bounding box center [722, 81] width 1213 height 78
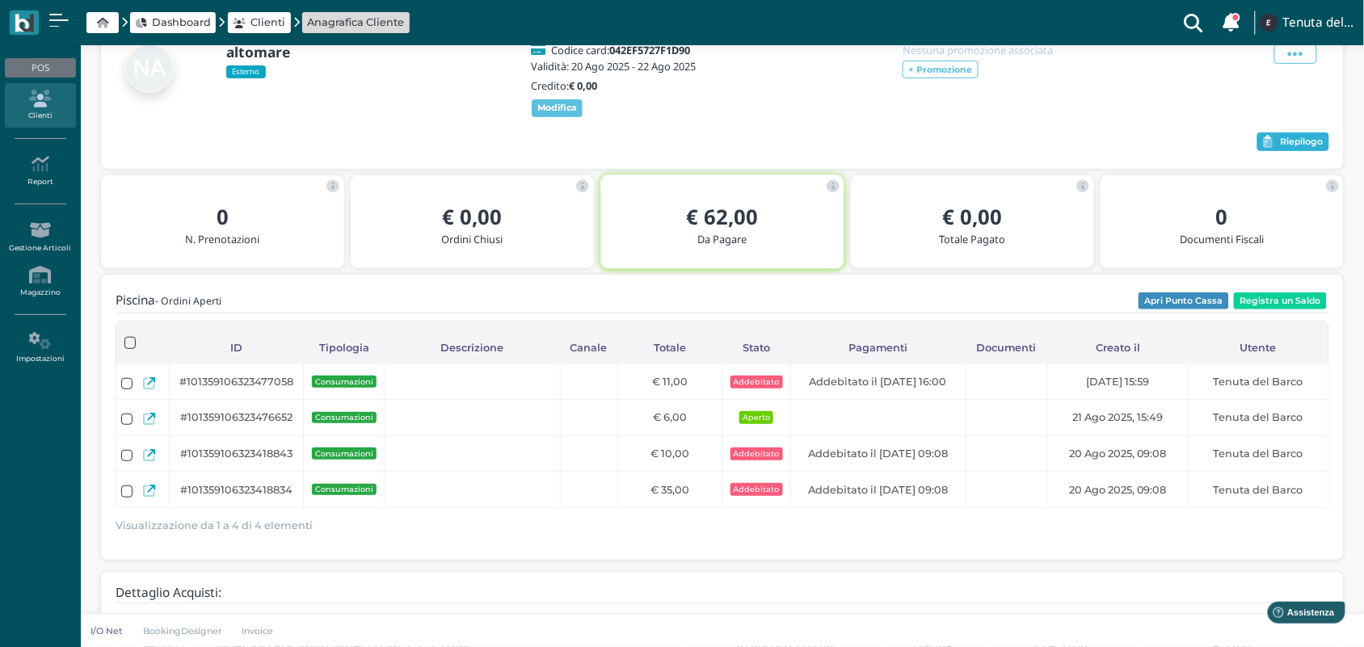
click at [1286, 148] on span "Riepilogo" at bounding box center [1301, 142] width 43 height 11
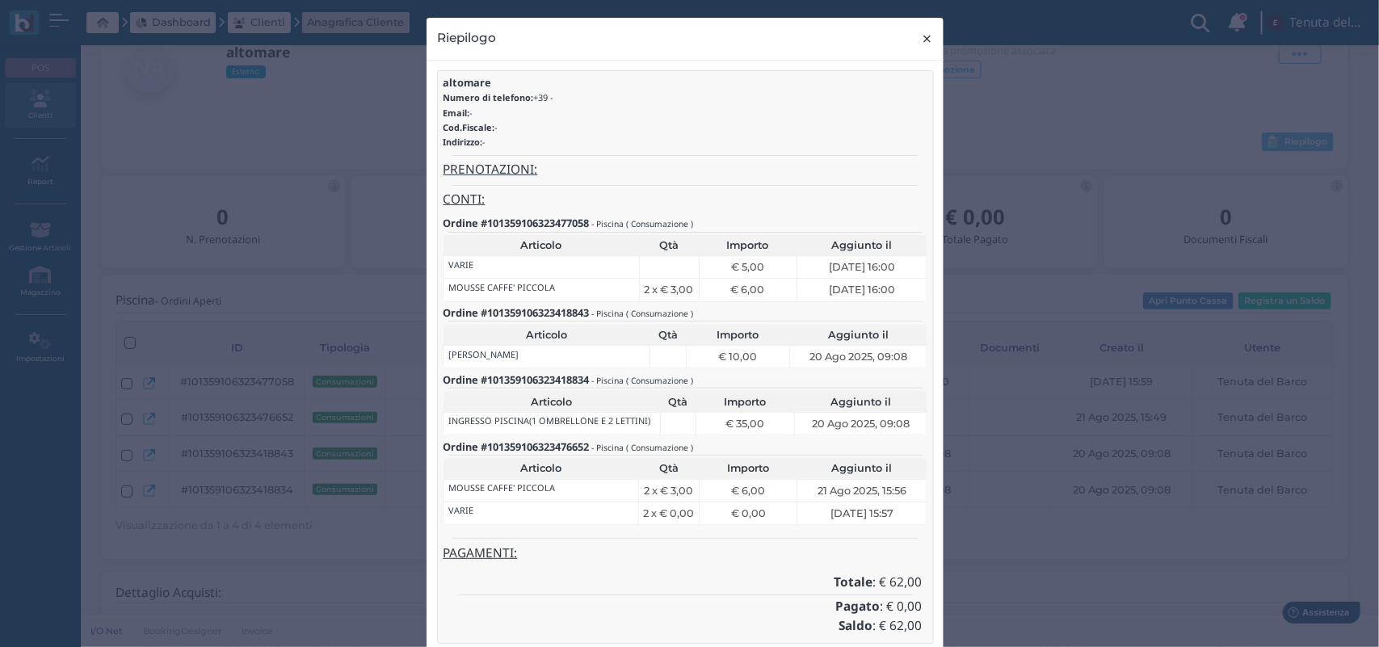
click at [922, 36] on span "×" at bounding box center [928, 38] width 12 height 21
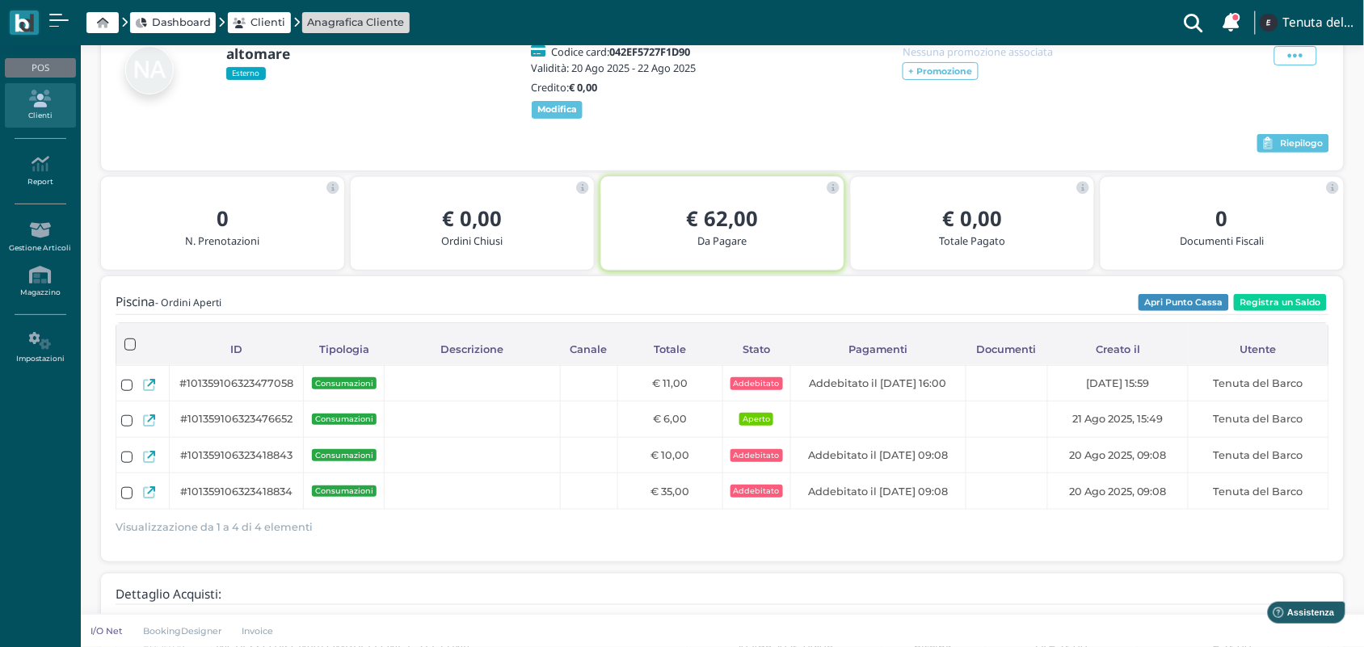
scroll to position [101, 0]
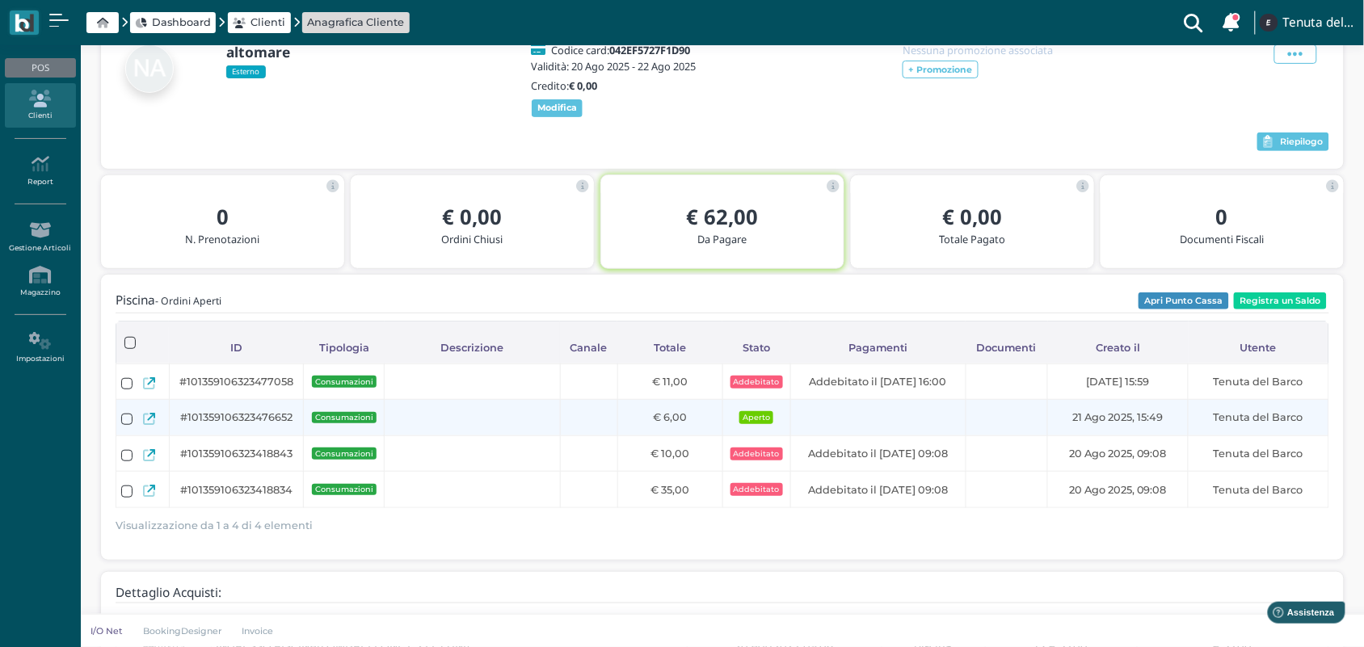
click at [153, 425] on icon at bounding box center [149, 419] width 12 height 12
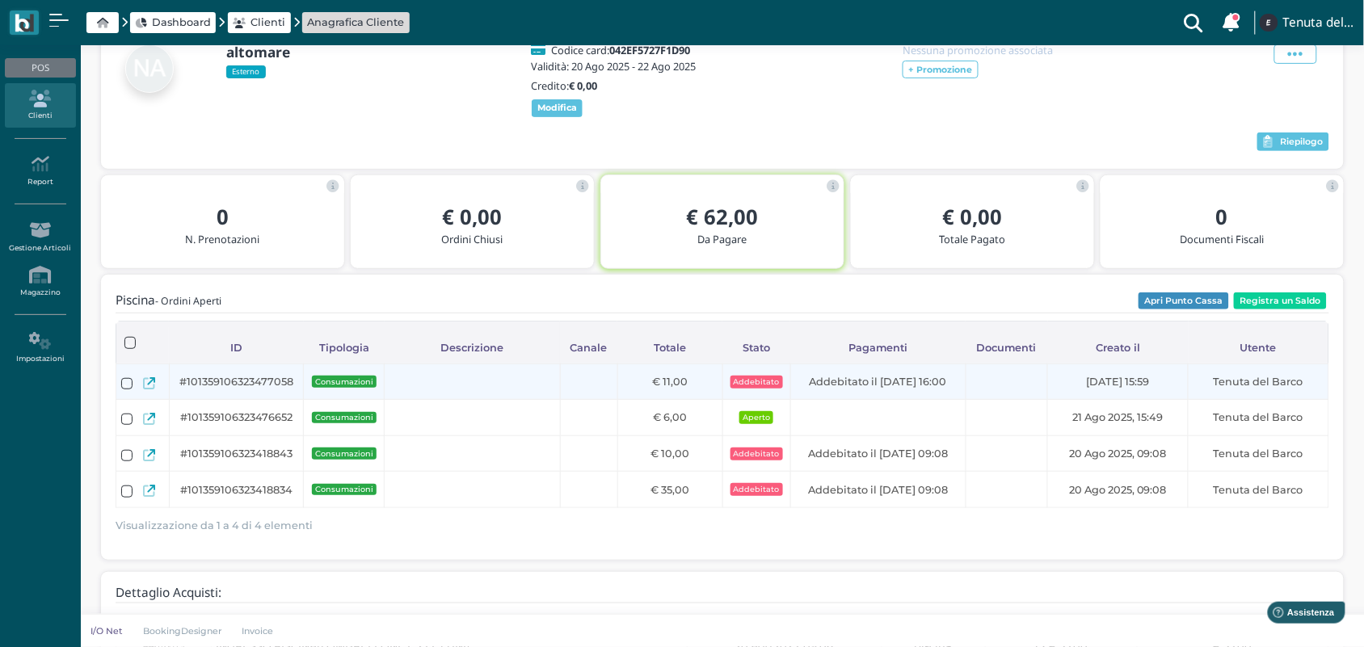
click at [145, 389] on icon at bounding box center [149, 383] width 12 height 12
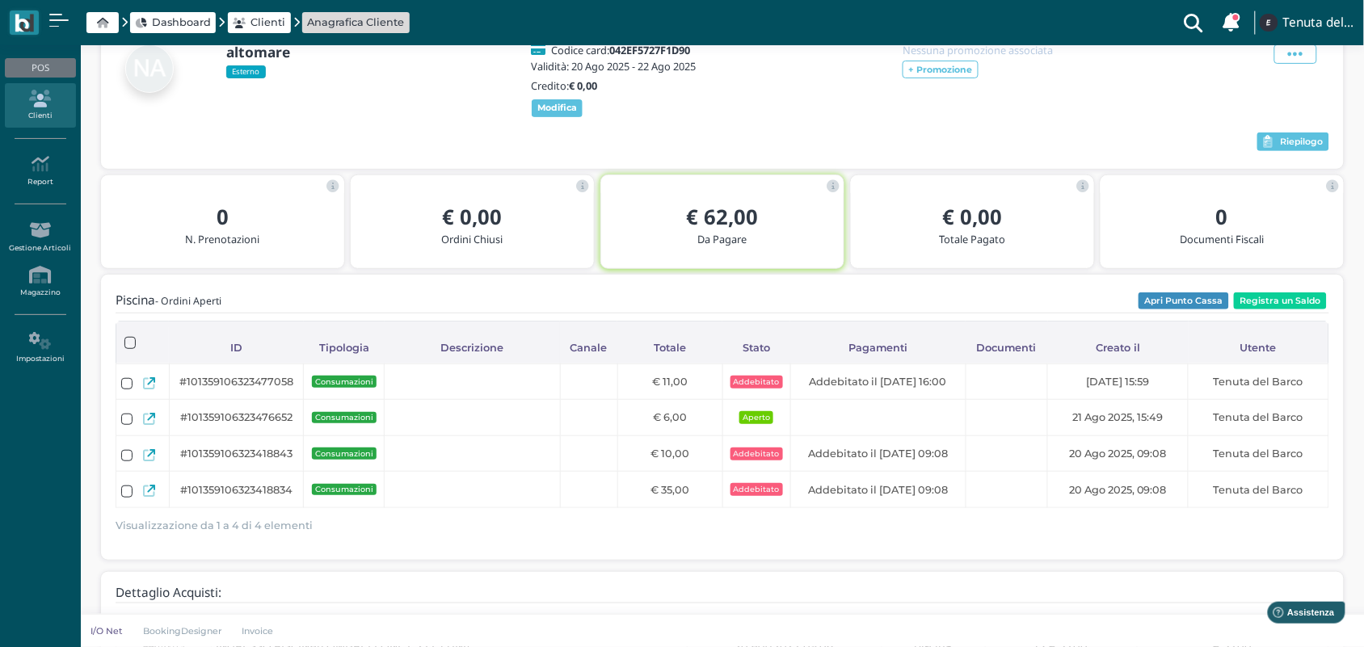
click at [776, 138] on div "altomare Esterno Codice card: 042EF5727F1D90 Validità: [DATE] - [DATE] Credito:…" at bounding box center [722, 97] width 1242 height 141
click at [780, 120] on div "altomare Esterno Codice card: 042EF5727F1D90 Validità: [DATE] - [DATE] Credito:…" at bounding box center [722, 81] width 1213 height 78
click at [782, 120] on div "altomare Esterno Codice card: 042EF5727F1D90 Validità: [DATE] - [DATE] Credito:…" at bounding box center [722, 81] width 1213 height 78
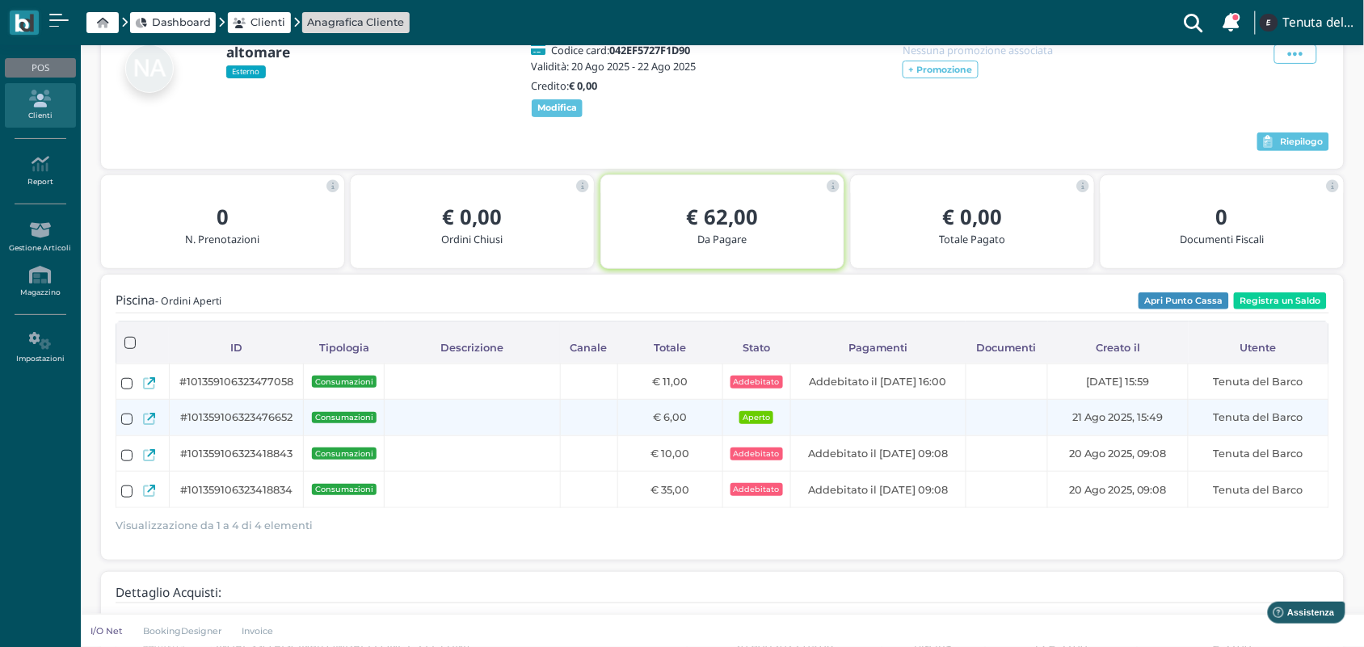
click at [146, 425] on icon at bounding box center [149, 419] width 12 height 12
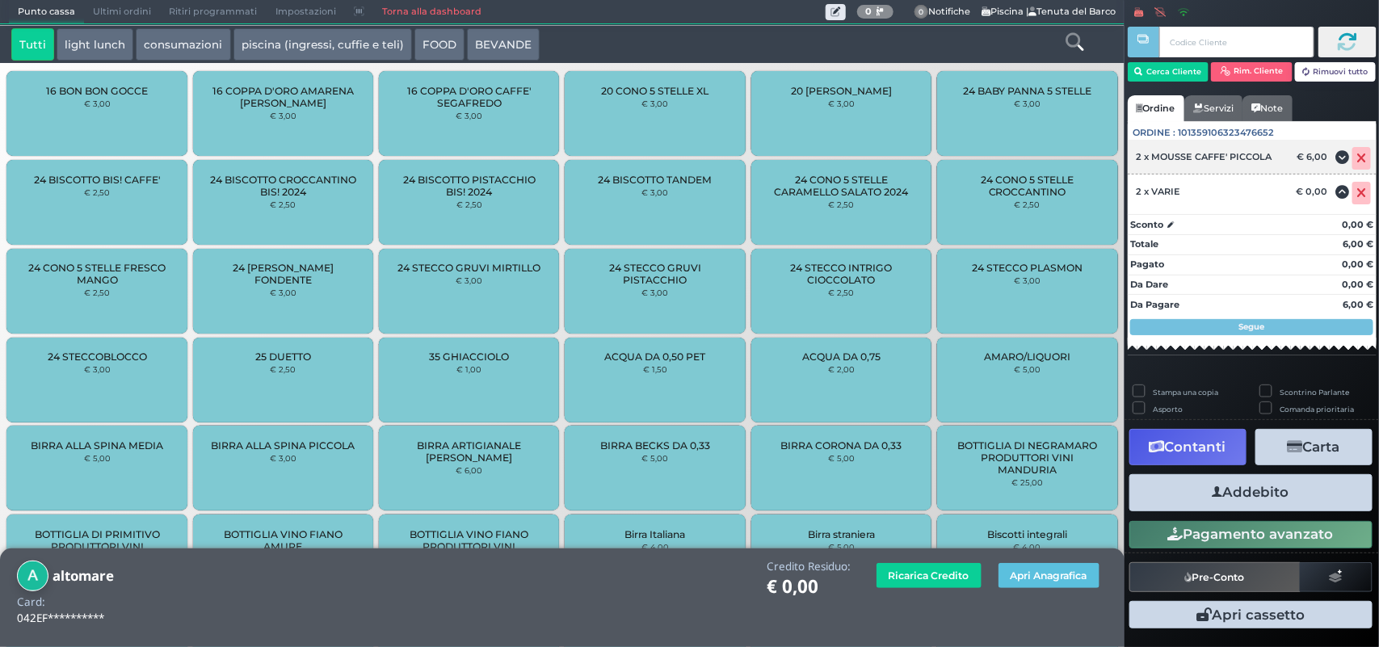
click at [1362, 159] on icon at bounding box center [1362, 158] width 10 height 1
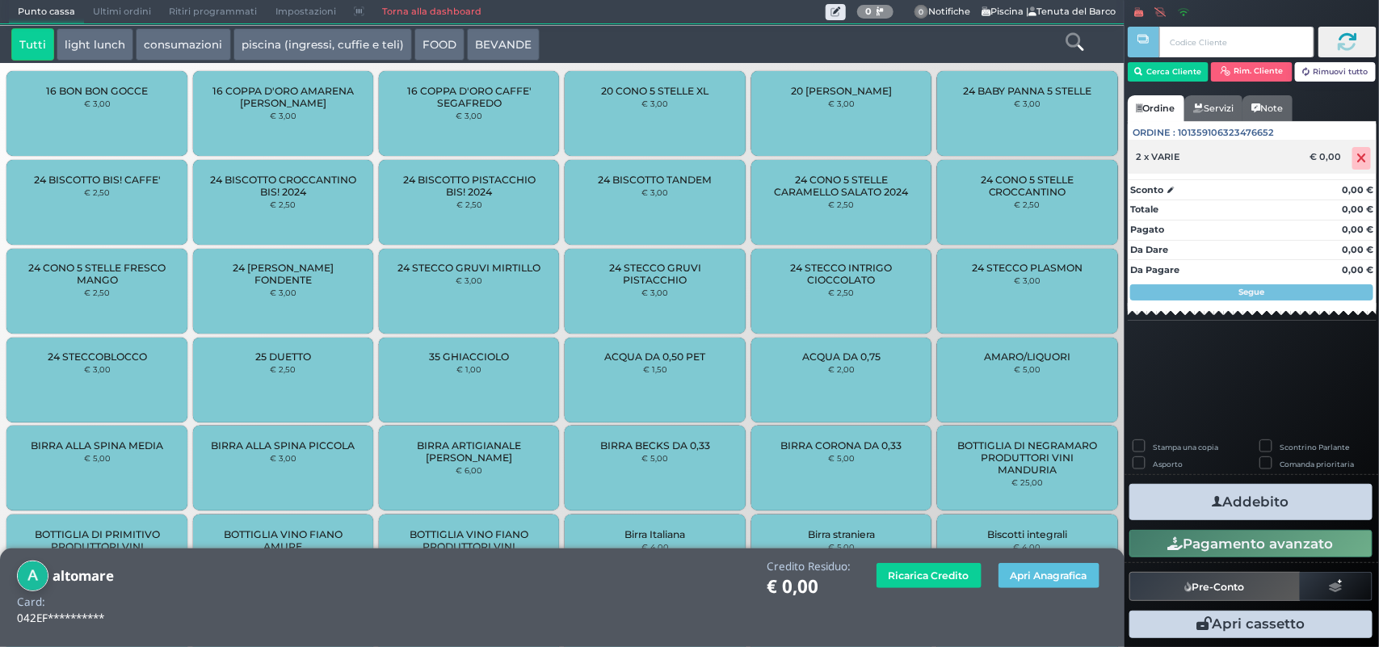
click at [1357, 159] on icon at bounding box center [1362, 158] width 10 height 1
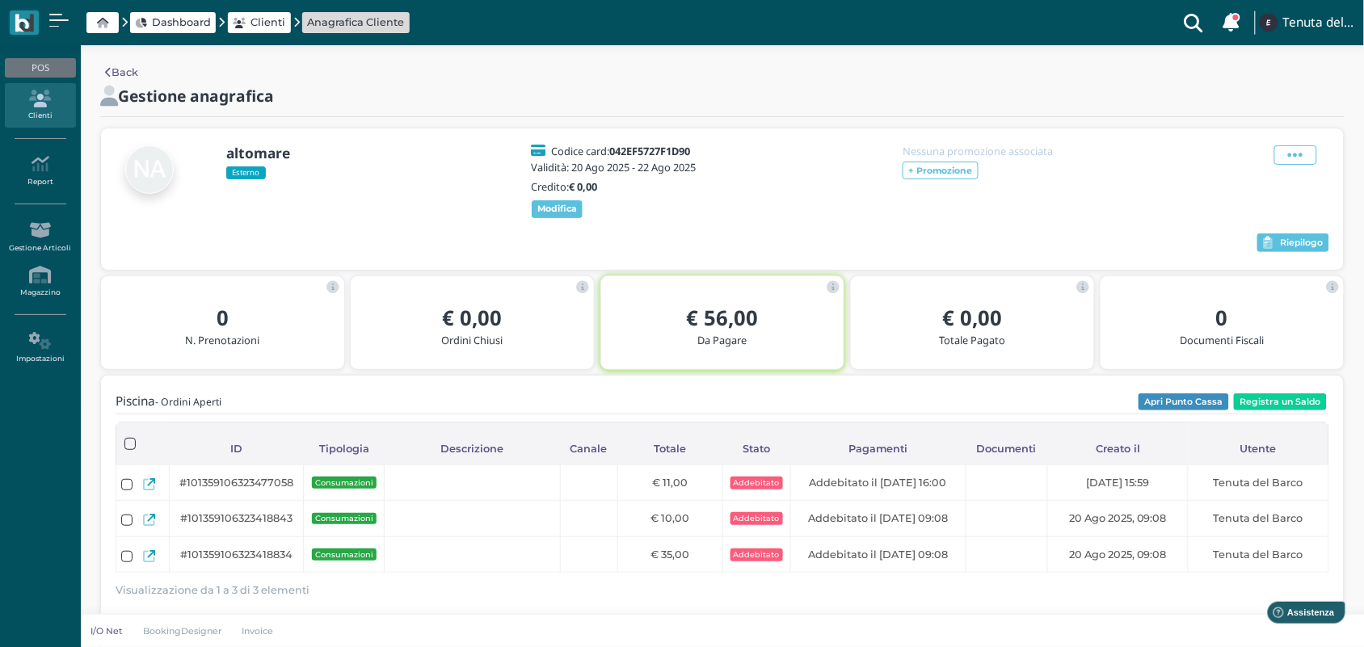
click at [1292, 405] on div "Piscina - Ordini Aperti Apri Punto Cassa Registra un Saldo Caricamento in corso…" at bounding box center [722, 500] width 1213 height 220
click at [1291, 411] on button "Registra un Saldo" at bounding box center [1280, 402] width 93 height 18
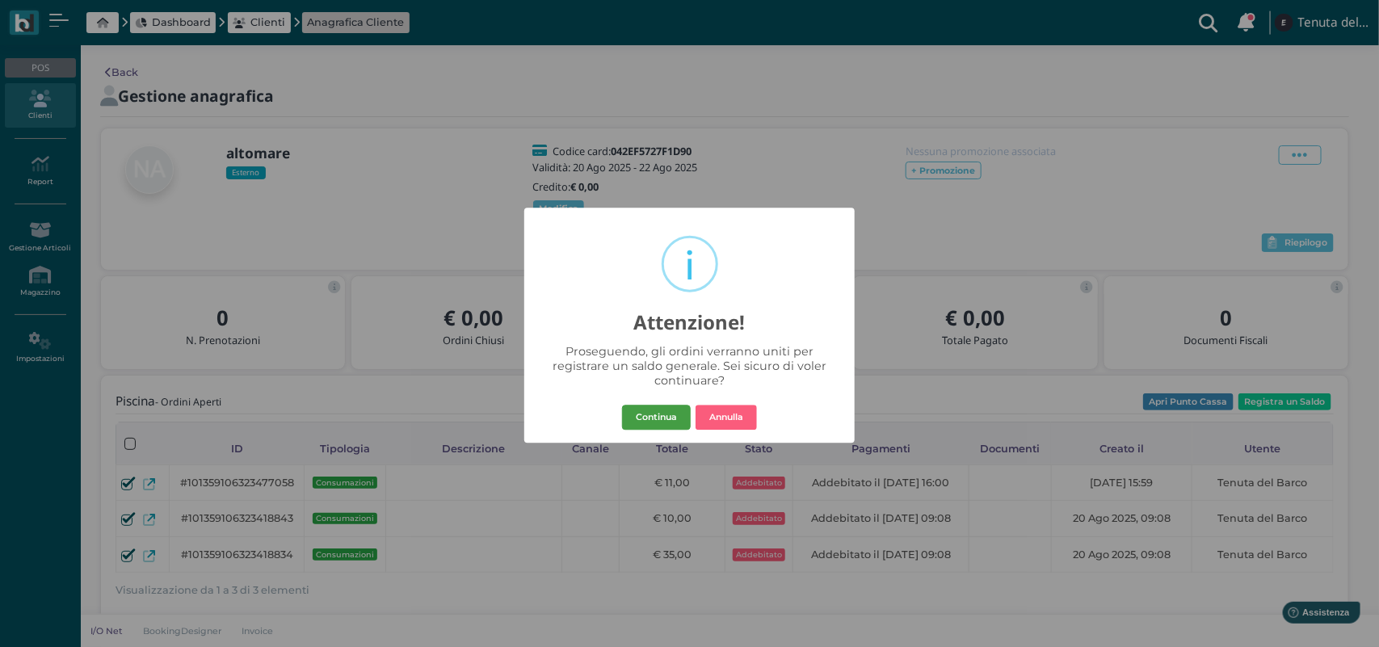
click at [660, 418] on button "Continua" at bounding box center [656, 418] width 69 height 26
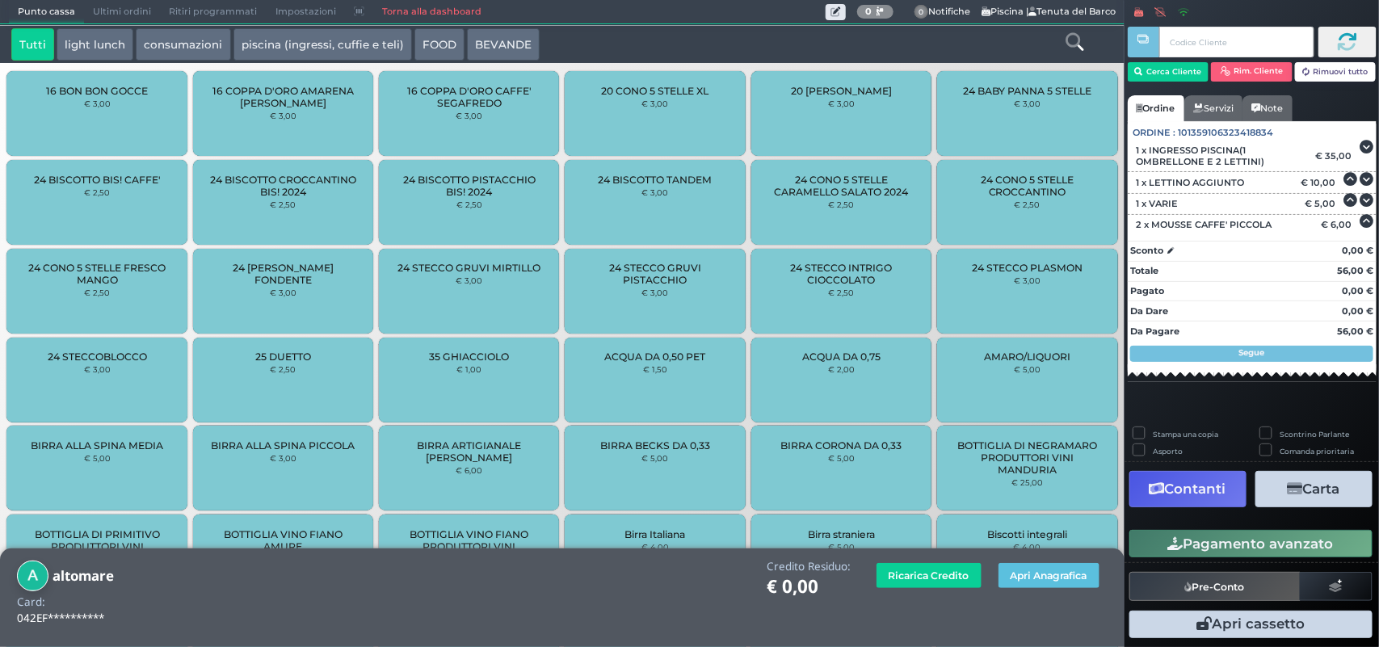
click at [1318, 490] on button "Carta" at bounding box center [1313, 489] width 117 height 36
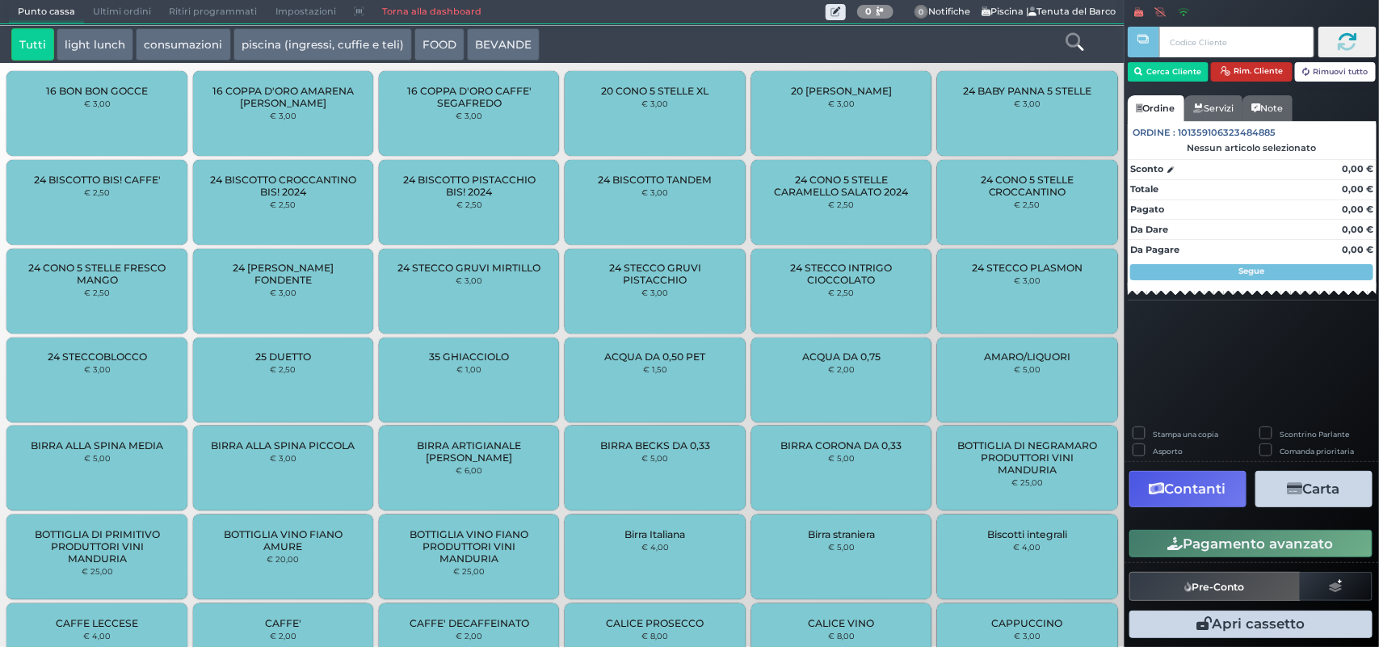
click at [1262, 71] on button "Rim. Cliente" at bounding box center [1252, 71] width 82 height 19
click at [1246, 74] on button "Rim. Cliente" at bounding box center [1252, 71] width 82 height 19
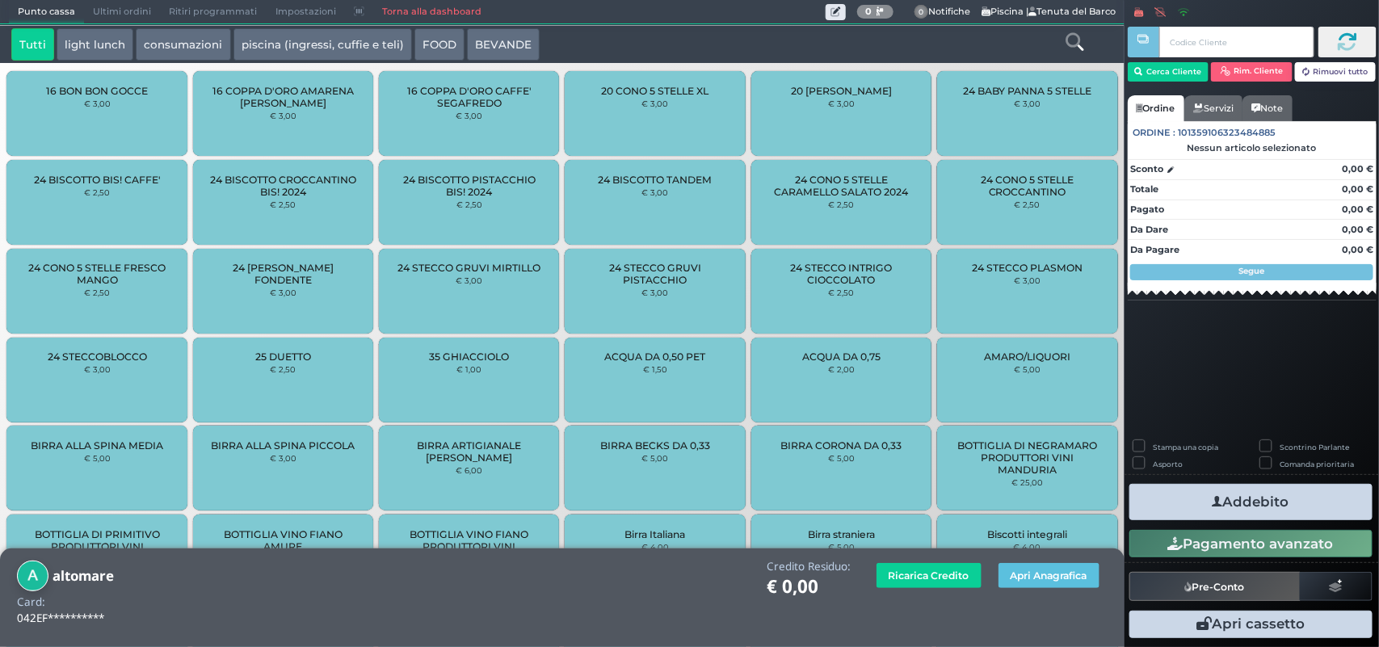
click at [853, 288] on div "24 STECCO INTRIGO CIOCCOLATO € 2,50" at bounding box center [841, 291] width 180 height 85
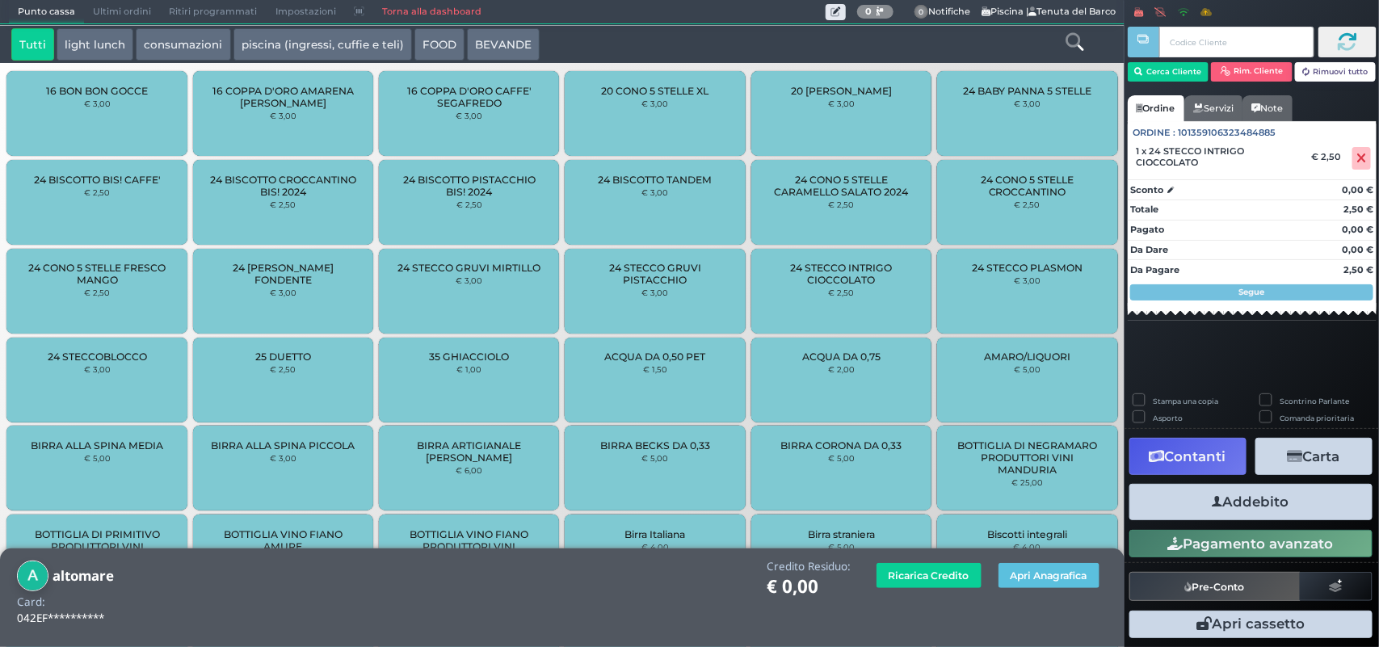
click at [990, 279] on div "24 STECCO PLASMON € 3,00" at bounding box center [1027, 291] width 180 height 85
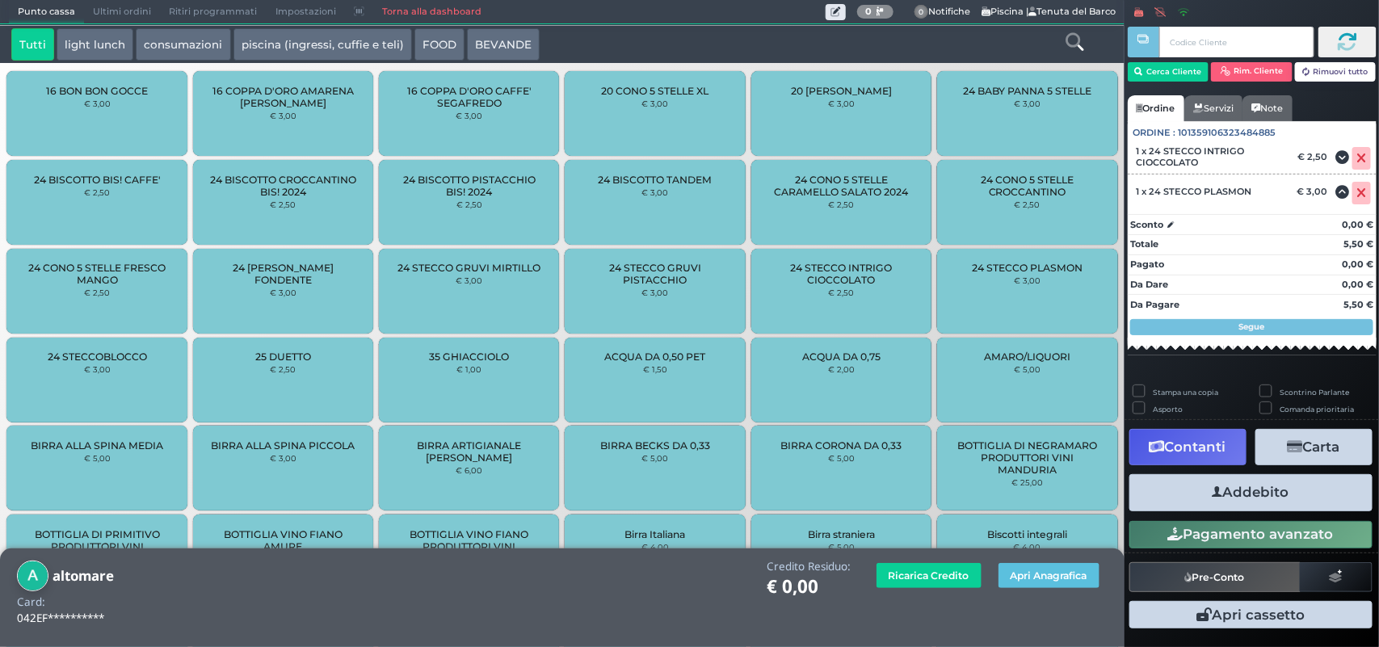
click at [1313, 501] on button "Addebito" at bounding box center [1250, 492] width 243 height 36
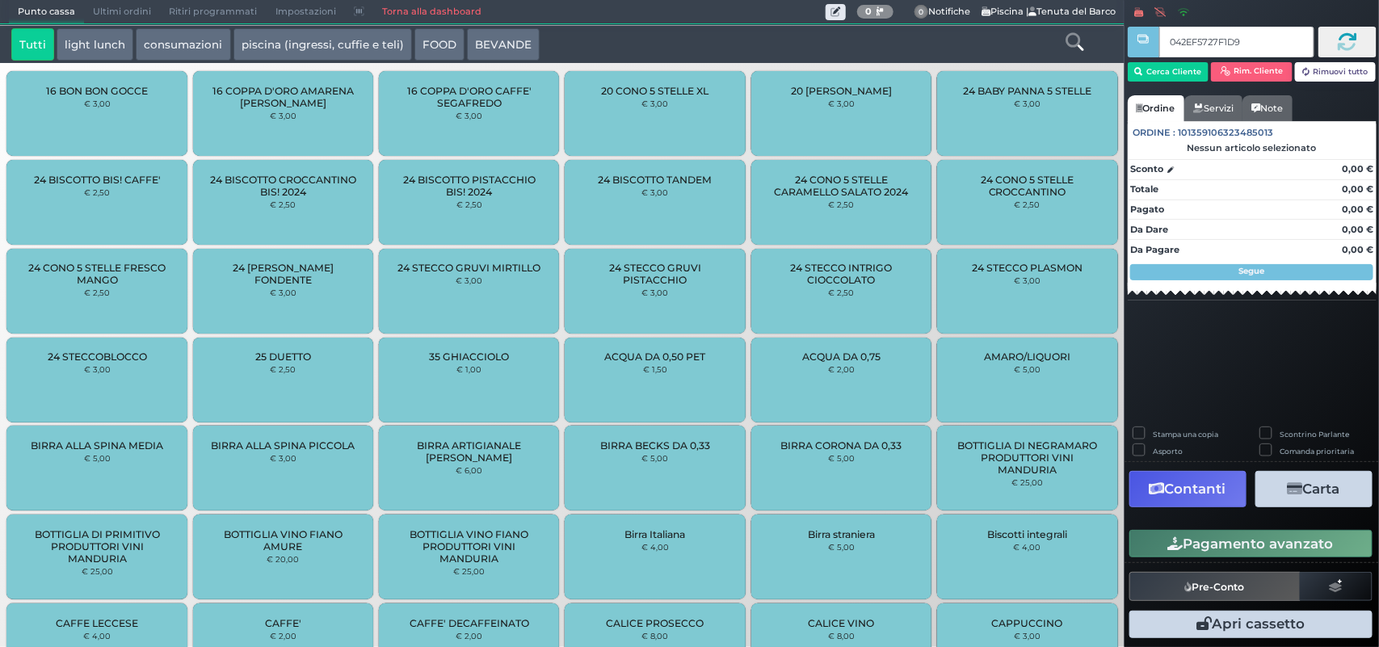
type input "042EF5727F1D90"
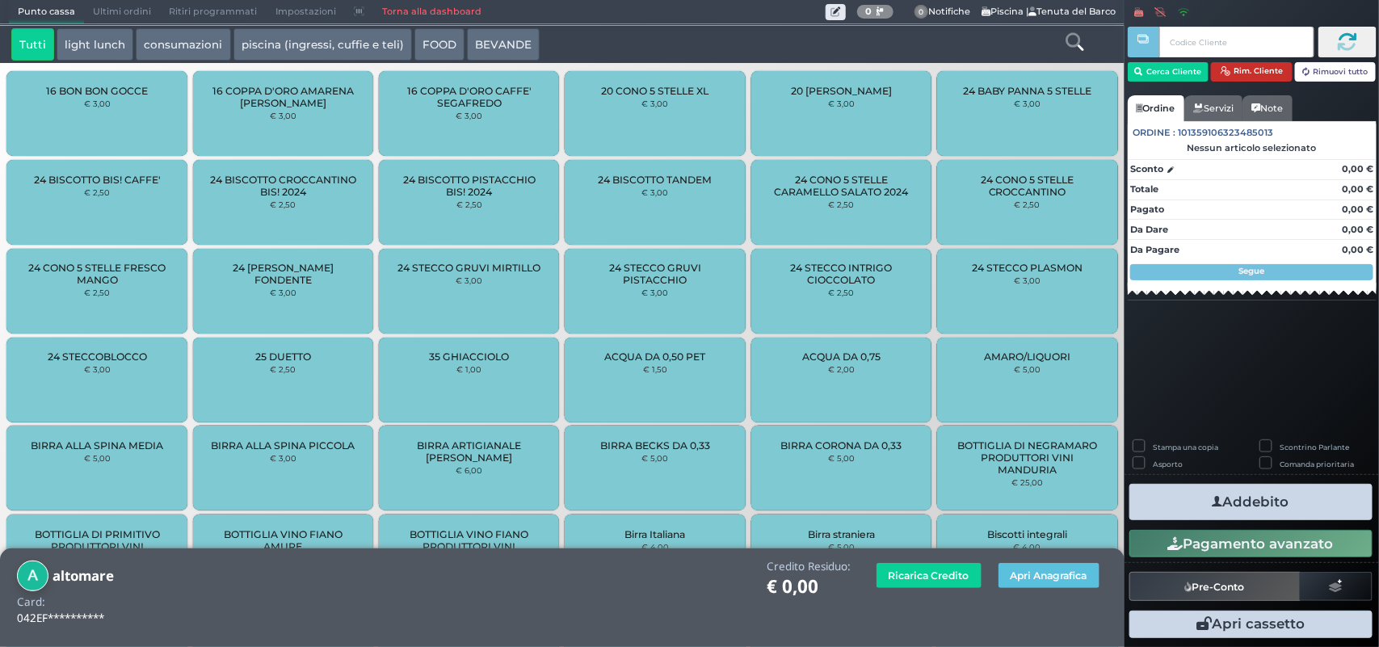
click at [1273, 75] on button "Rim. Cliente" at bounding box center [1252, 71] width 82 height 19
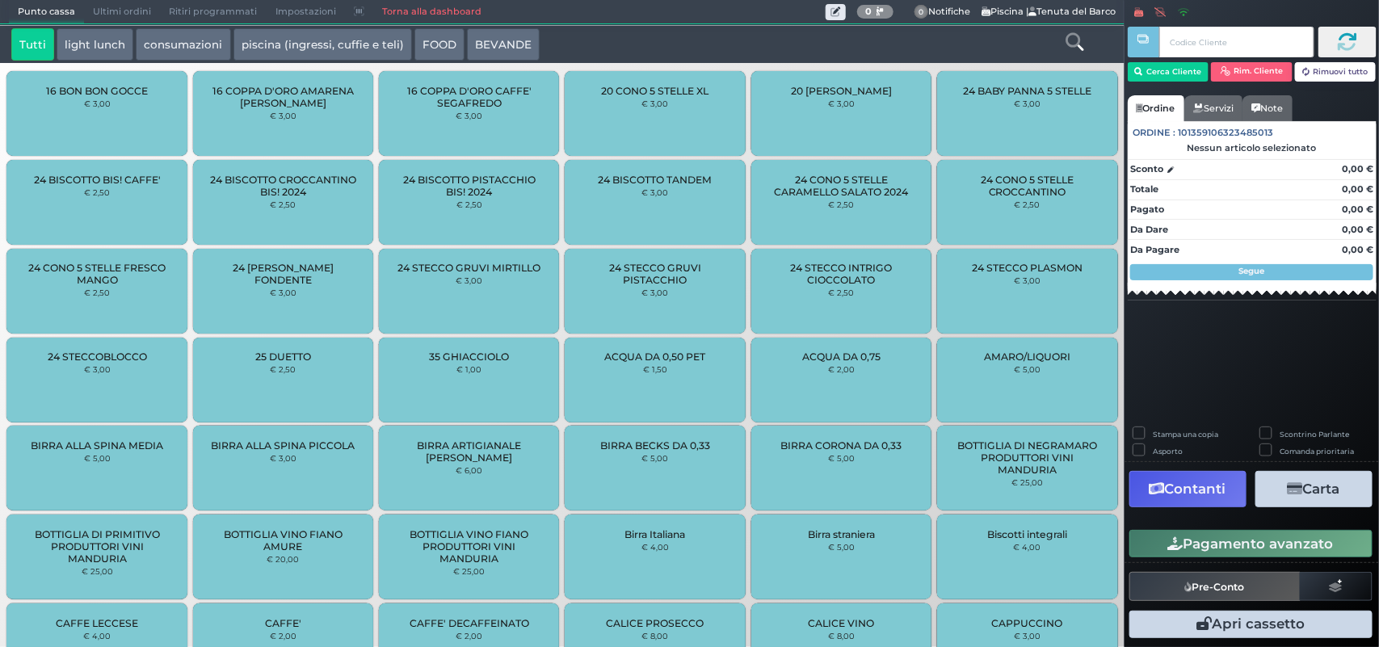
click at [681, 267] on span "24 STECCO GRUVI PISTACCHIO" at bounding box center [654, 274] width 153 height 24
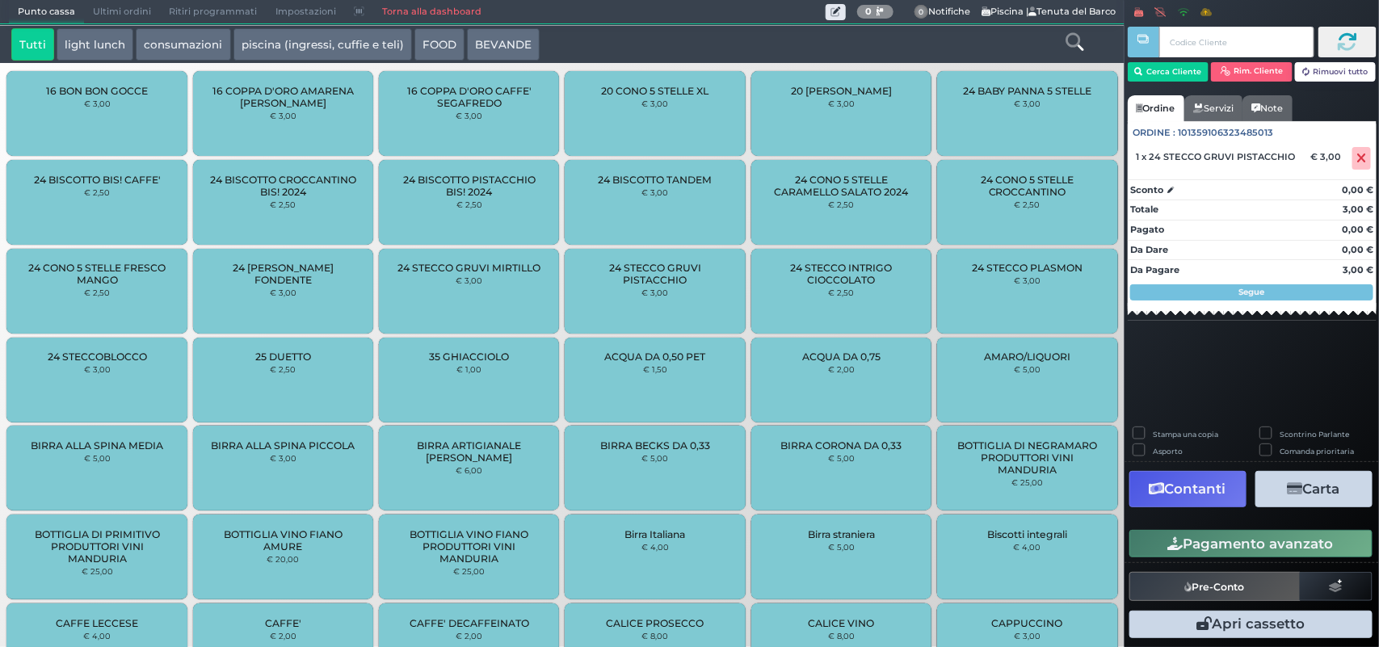
click at [668, 208] on div "24 BISCOTTO TANDEM € 3,00" at bounding box center [655, 202] width 180 height 85
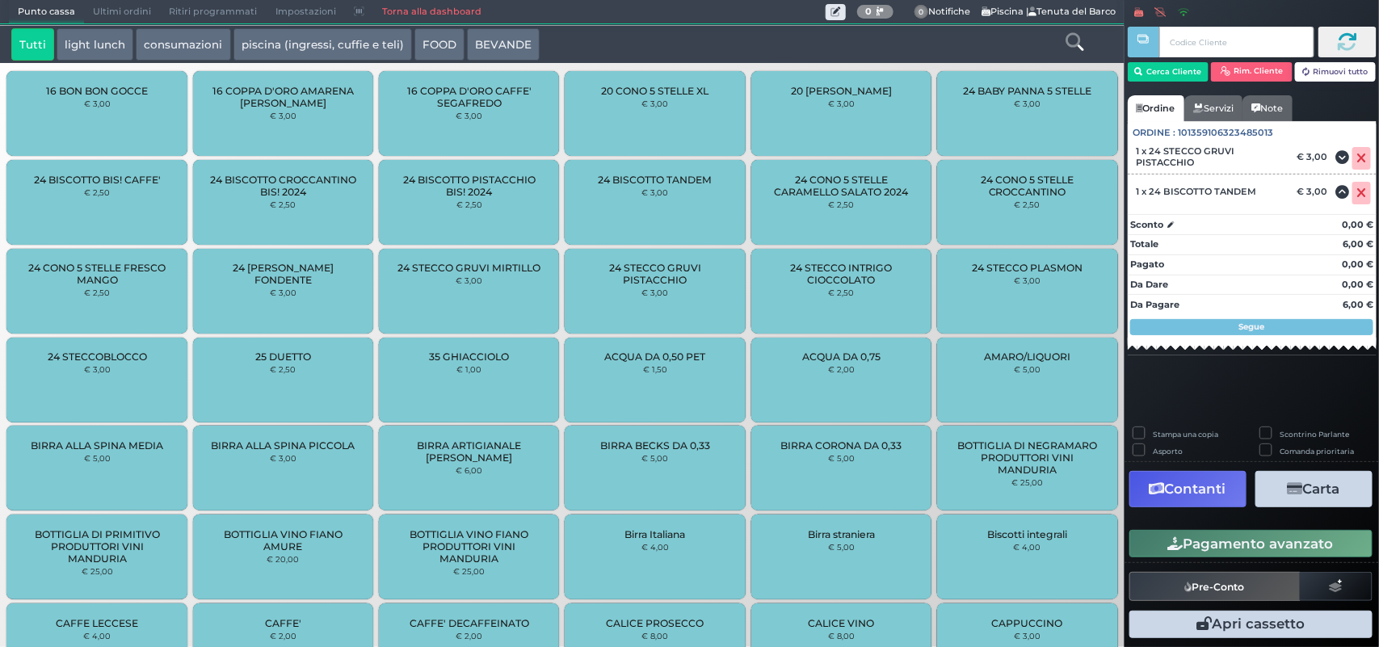
click at [838, 219] on div "24 CONO 5 STELLE CARAMELLO SALATO 2024 € 2,50" at bounding box center [841, 202] width 180 height 85
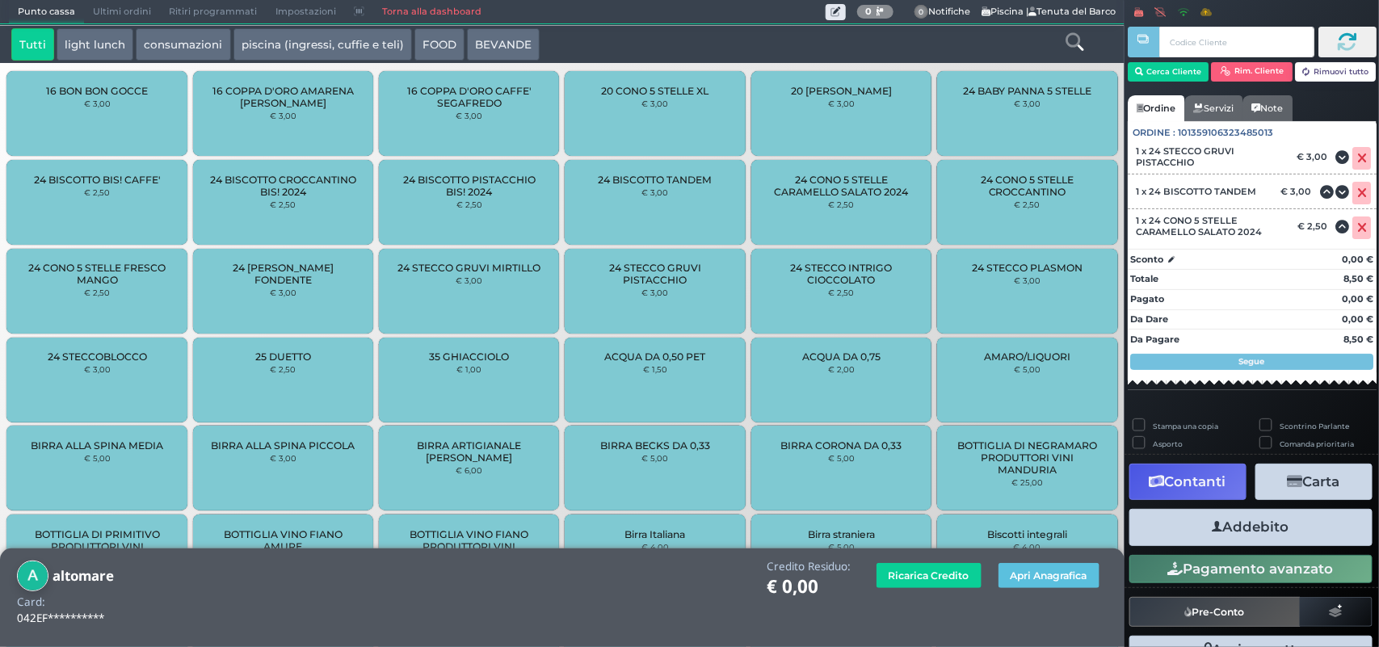
click at [1246, 532] on button "Addebito" at bounding box center [1250, 527] width 243 height 36
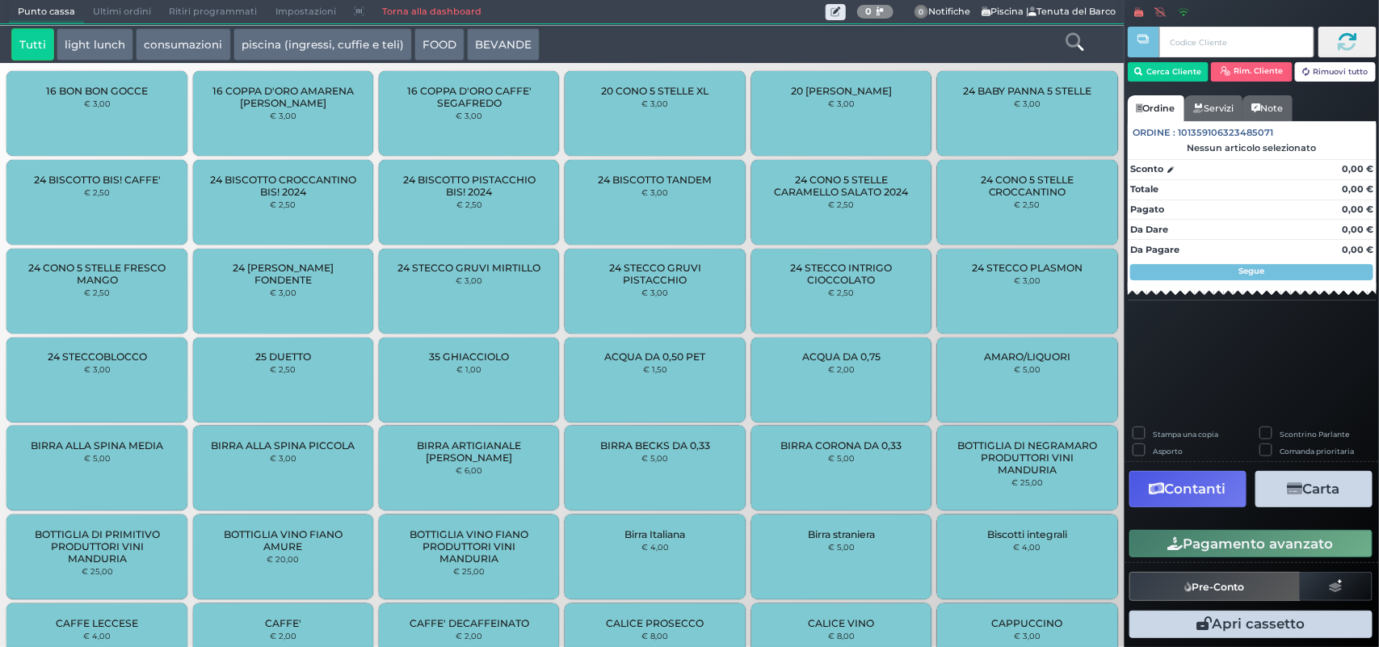
click at [998, 194] on span "24 CONO 5 STELLE CROCCANTINO" at bounding box center [1027, 186] width 153 height 24
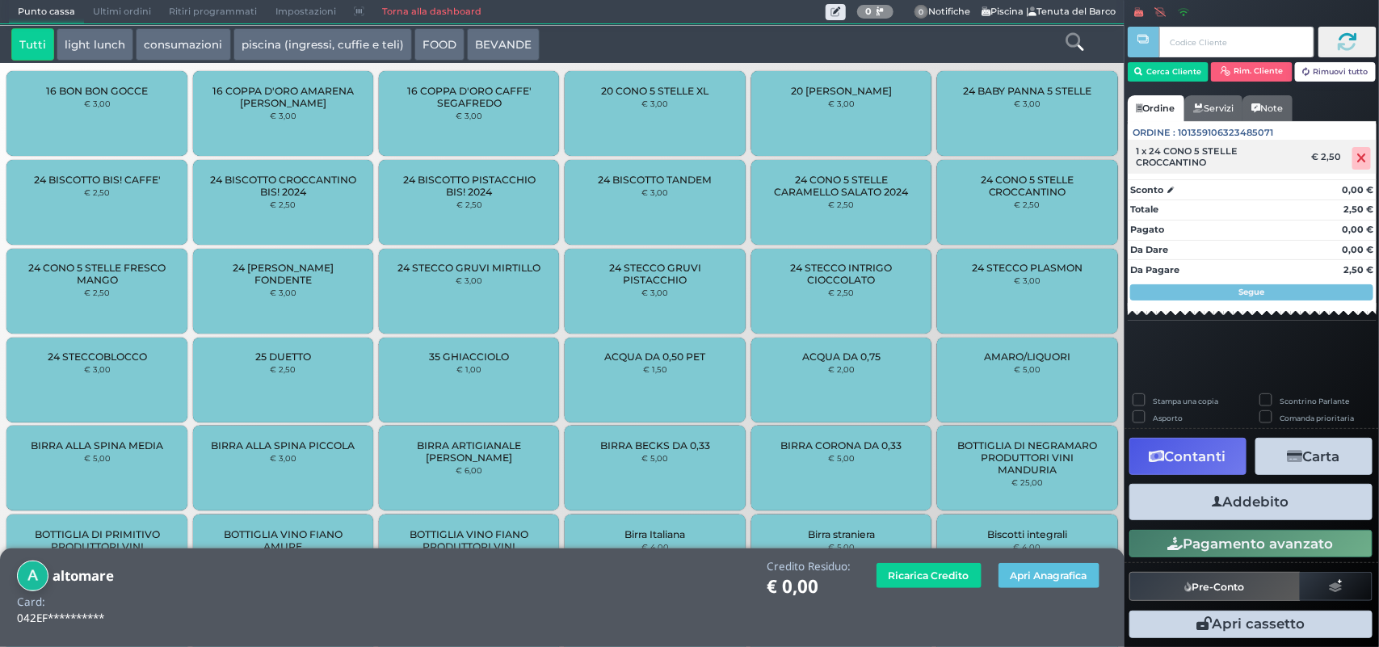
click at [1363, 158] on icon at bounding box center [1362, 158] width 10 height 1
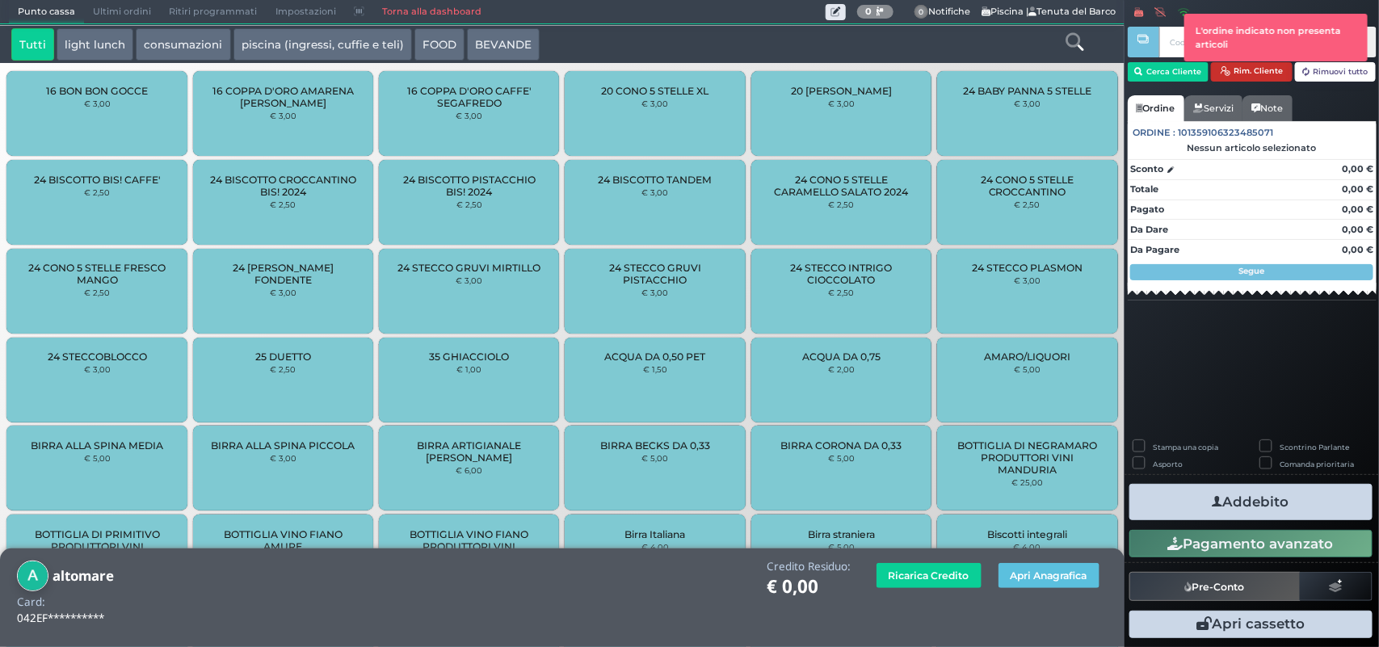
click at [1253, 73] on button "Rim. Cliente" at bounding box center [1252, 71] width 82 height 19
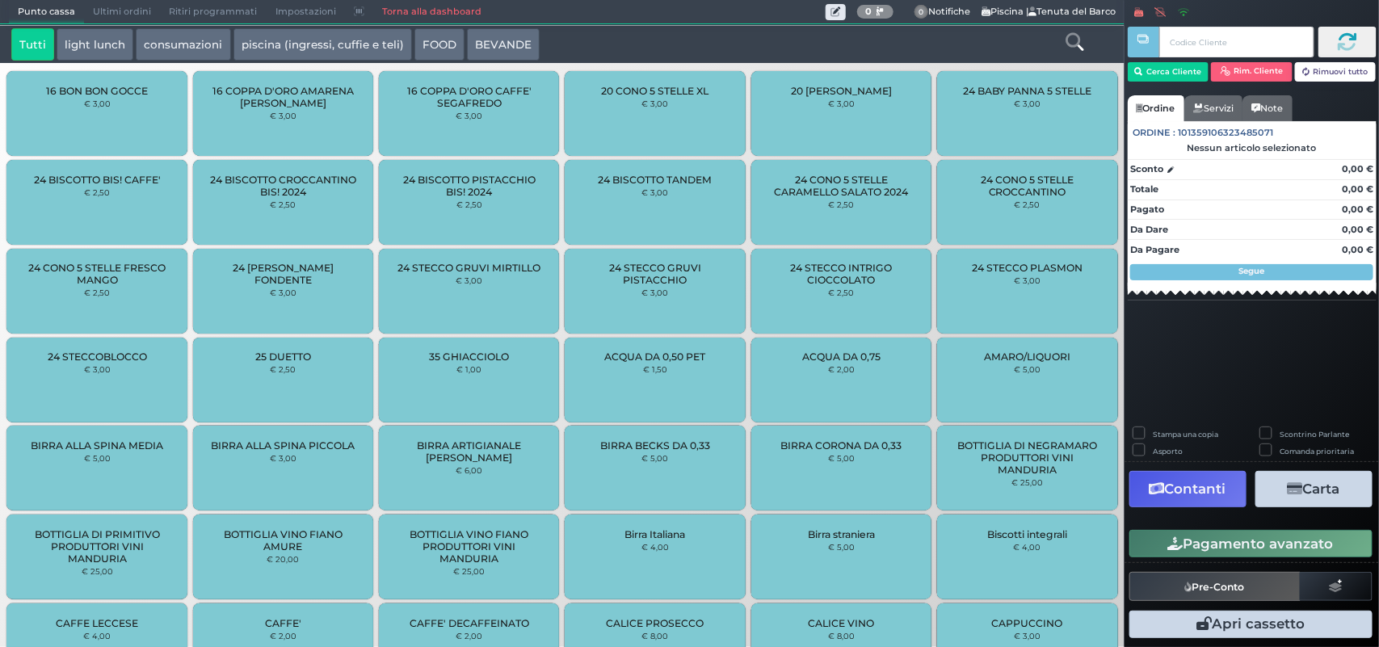
click at [778, 296] on div "24 STECCO INTRIGO CIOCCOLATO € 2,50" at bounding box center [841, 291] width 180 height 85
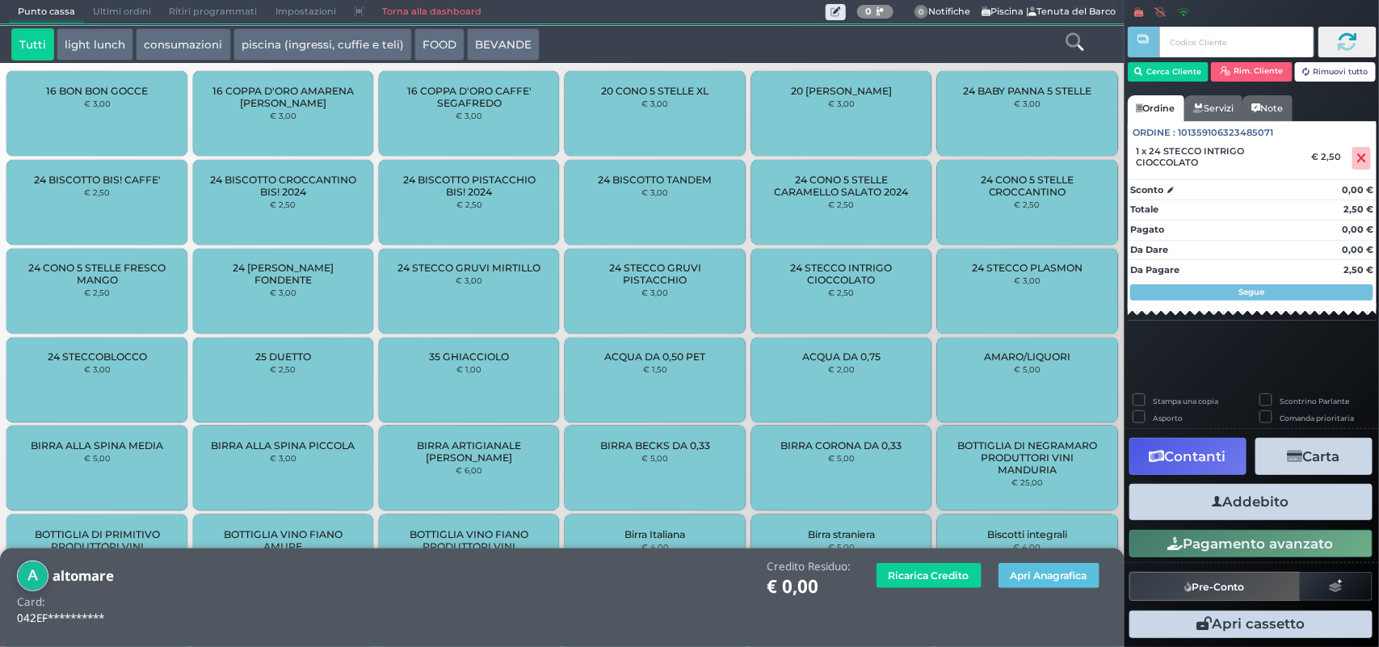
click at [1221, 502] on icon "button" at bounding box center [1218, 502] width 11 height 17
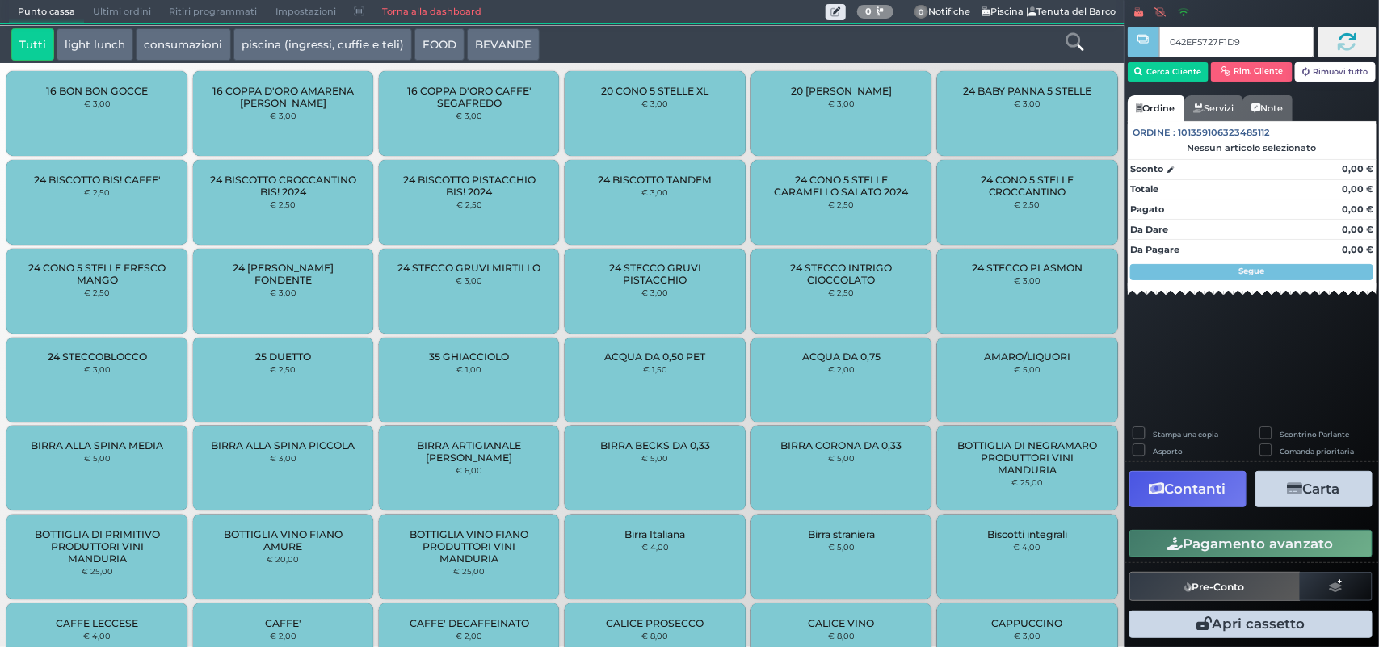
type input "042EF5727F1D90"
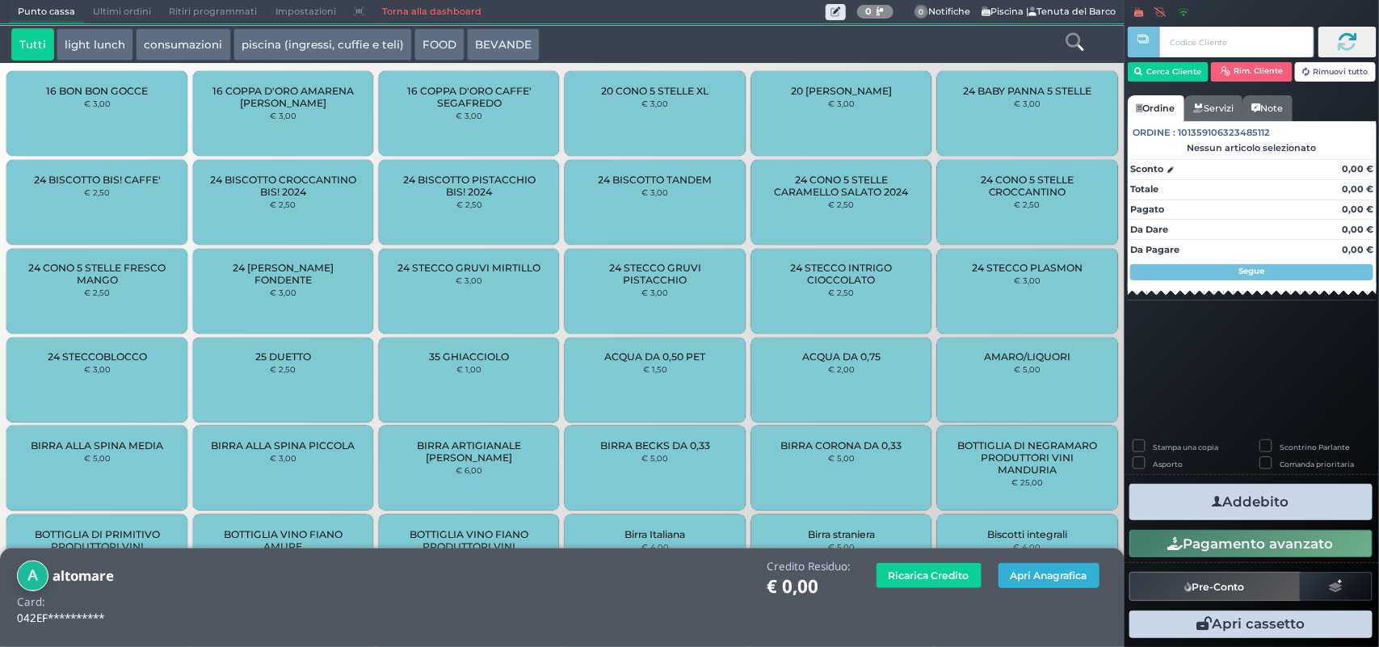
click at [1044, 576] on button "Apri Anagrafica" at bounding box center [1048, 575] width 101 height 25
click at [462, 195] on span "24 BISCOTTO PISTACCHIO BIS! 2024" at bounding box center [469, 186] width 153 height 24
click at [1049, 582] on button "Apri Anagrafica" at bounding box center [1048, 575] width 101 height 25
click at [1049, 578] on button "Apri Anagrafica" at bounding box center [1048, 575] width 101 height 25
click at [1268, 73] on button "Rim. Cliente" at bounding box center [1252, 71] width 82 height 19
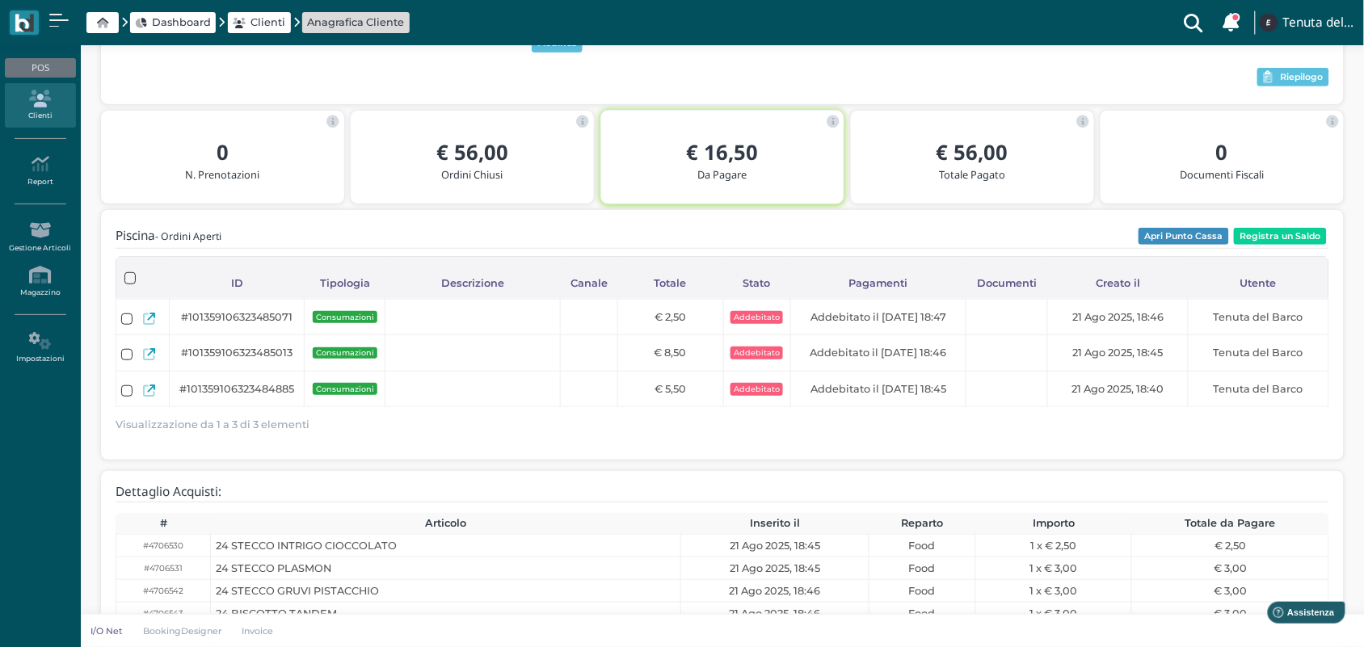
scroll to position [202, 0]
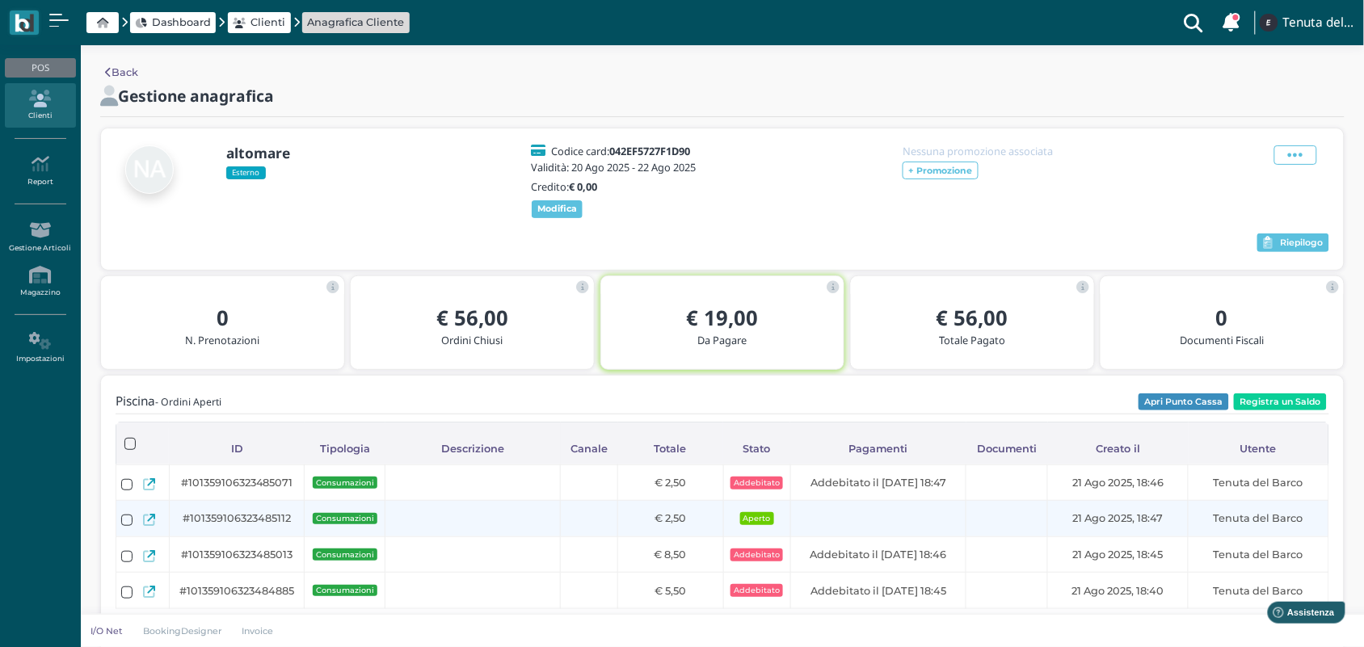
click at [144, 526] on icon at bounding box center [149, 520] width 12 height 12
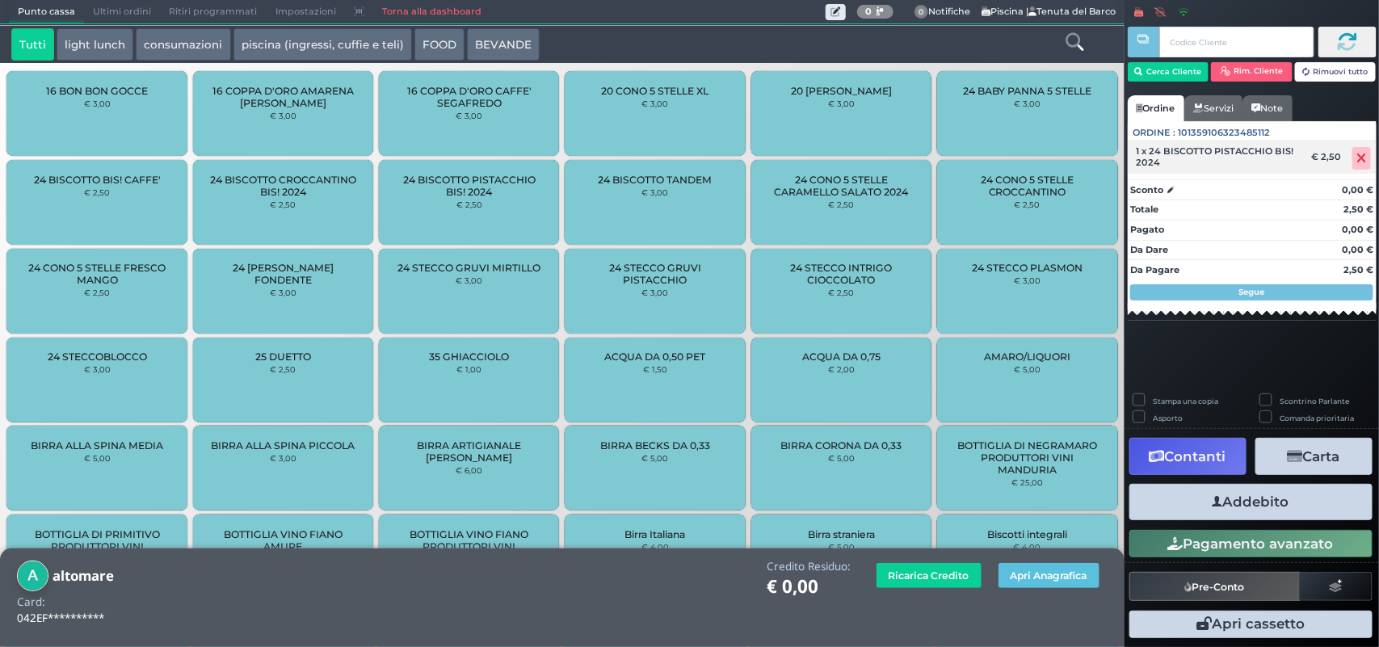
click at [1359, 159] on icon at bounding box center [1362, 158] width 10 height 1
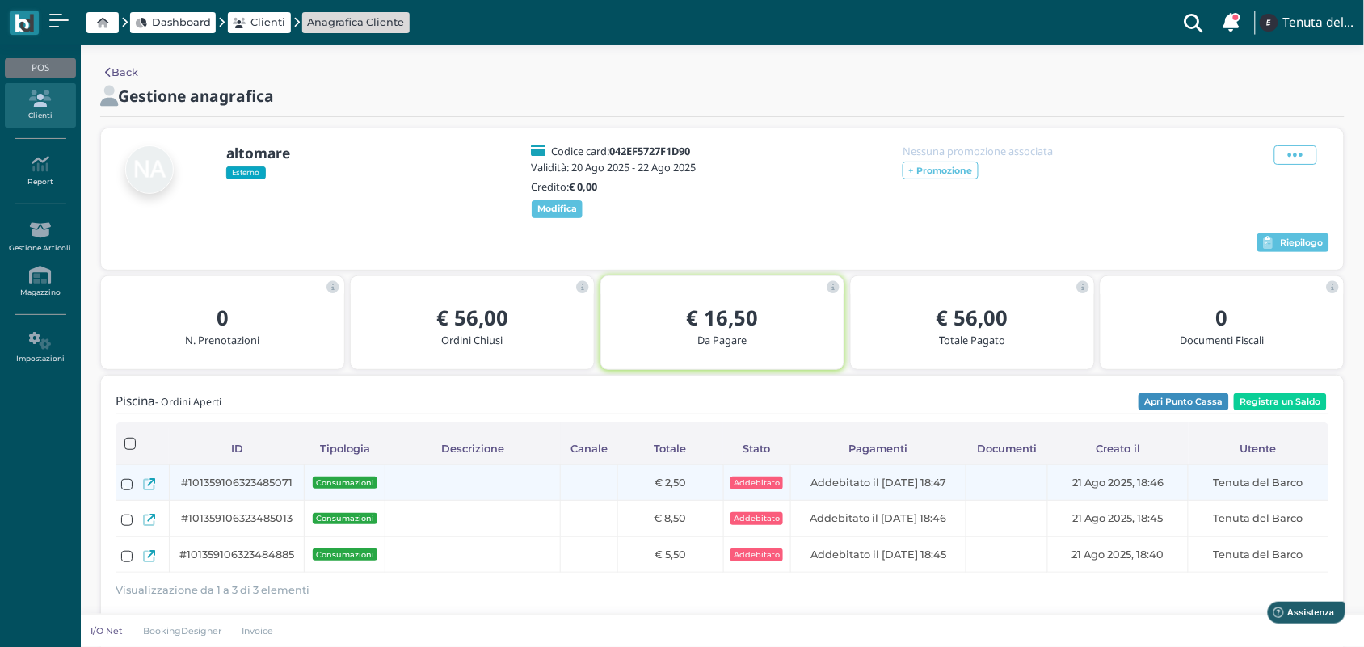
click at [144, 490] on icon at bounding box center [149, 484] width 12 height 12
click at [146, 490] on icon at bounding box center [149, 484] width 12 height 12
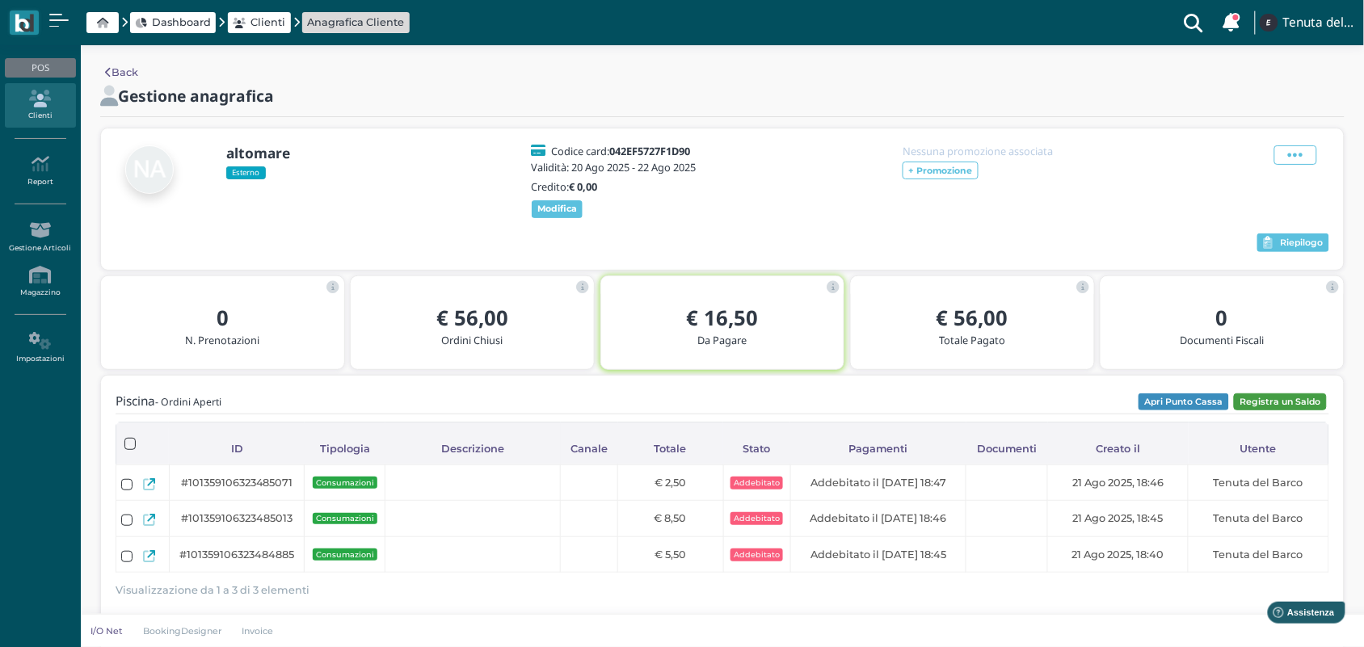
click at [1289, 406] on button "Registra un Saldo" at bounding box center [1280, 402] width 93 height 18
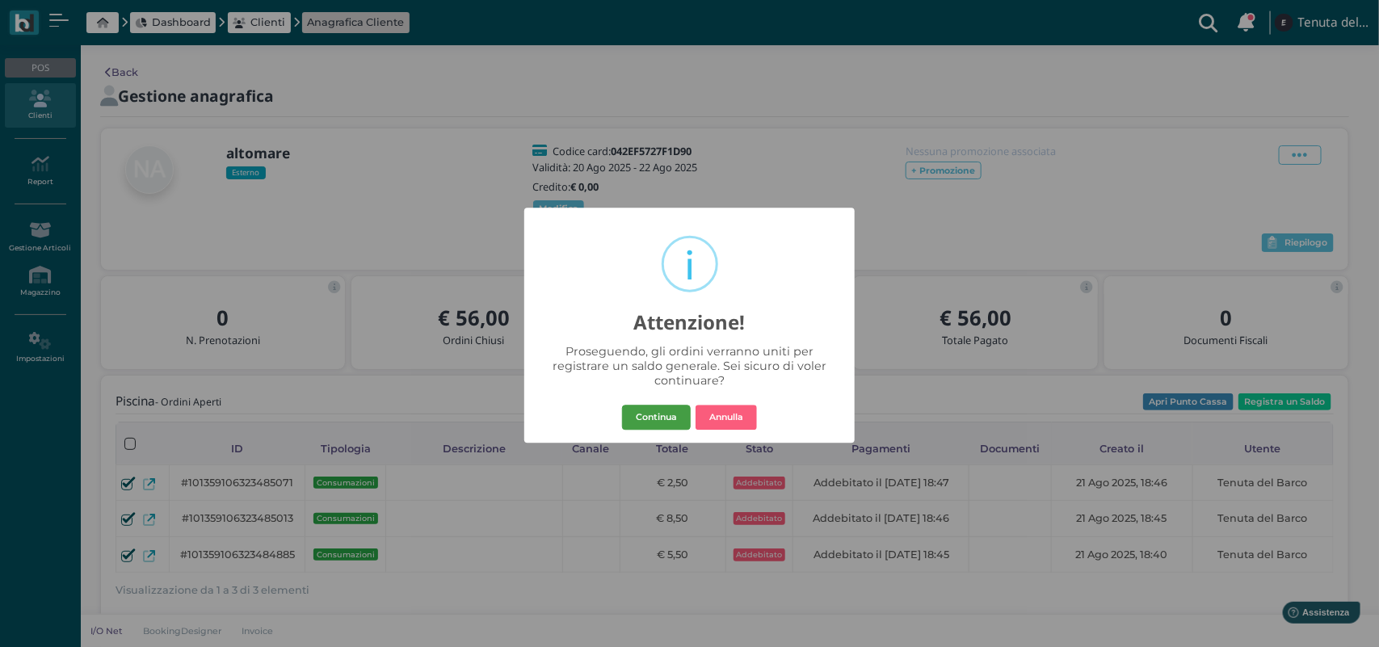
click at [667, 405] on button "Continua" at bounding box center [656, 418] width 69 height 26
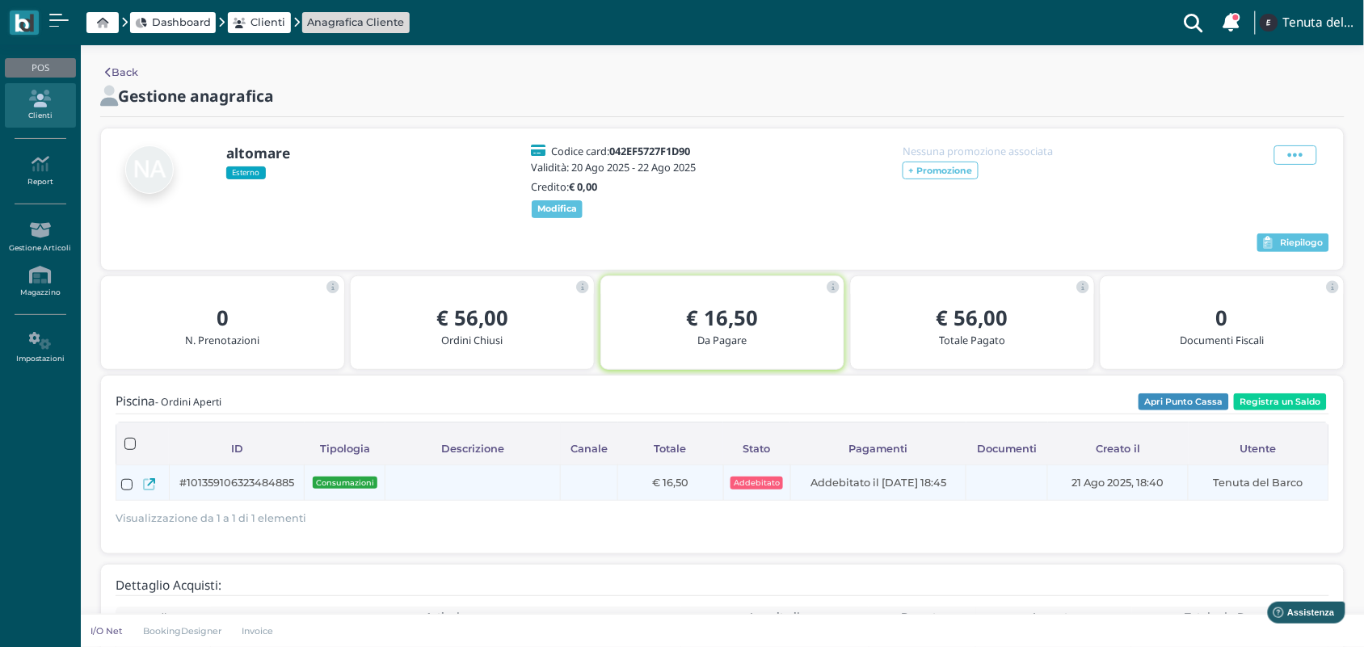
click at [149, 490] on icon at bounding box center [149, 484] width 12 height 12
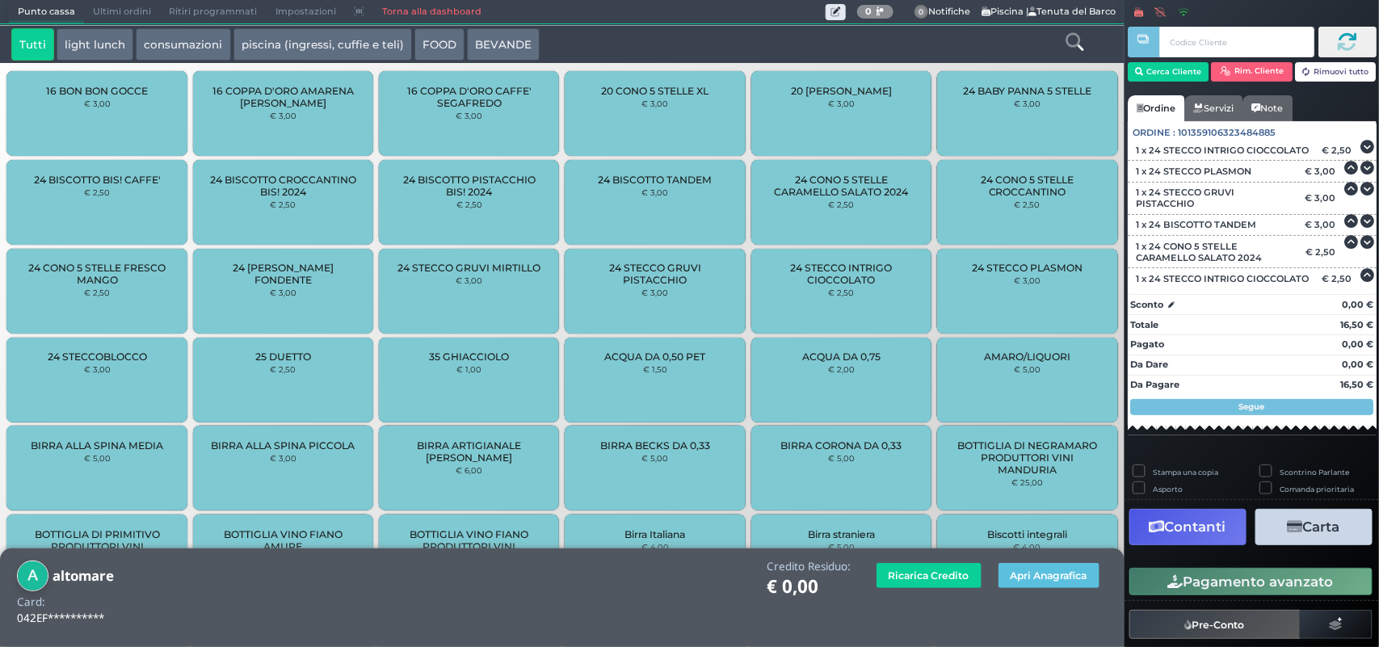
click at [1313, 545] on button "Carta" at bounding box center [1313, 527] width 117 height 36
